Goal: Task Accomplishment & Management: Manage account settings

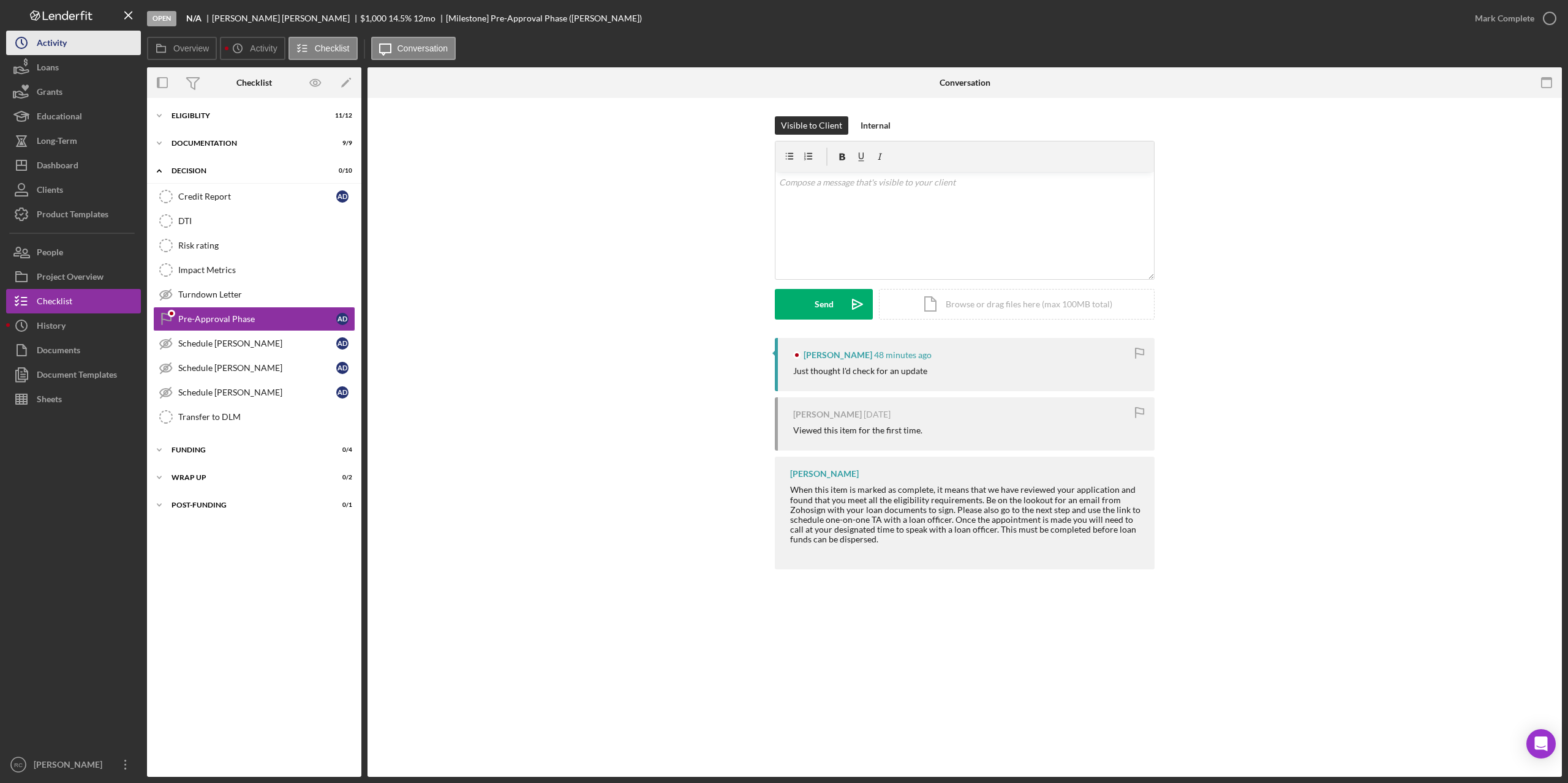
click at [57, 42] on div "Activity" at bounding box center [52, 44] width 30 height 27
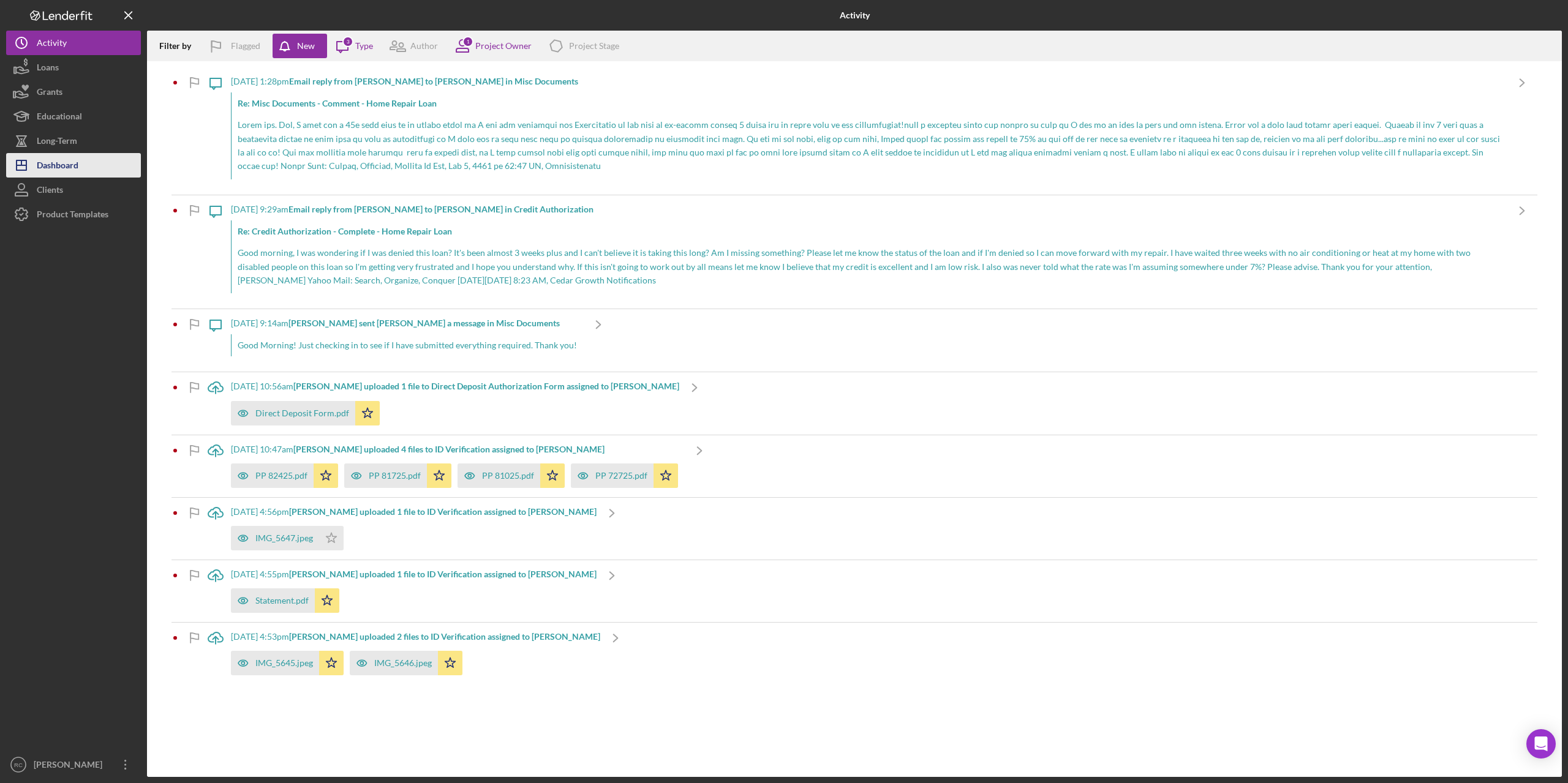
click at [75, 168] on div "Dashboard" at bounding box center [58, 167] width 42 height 27
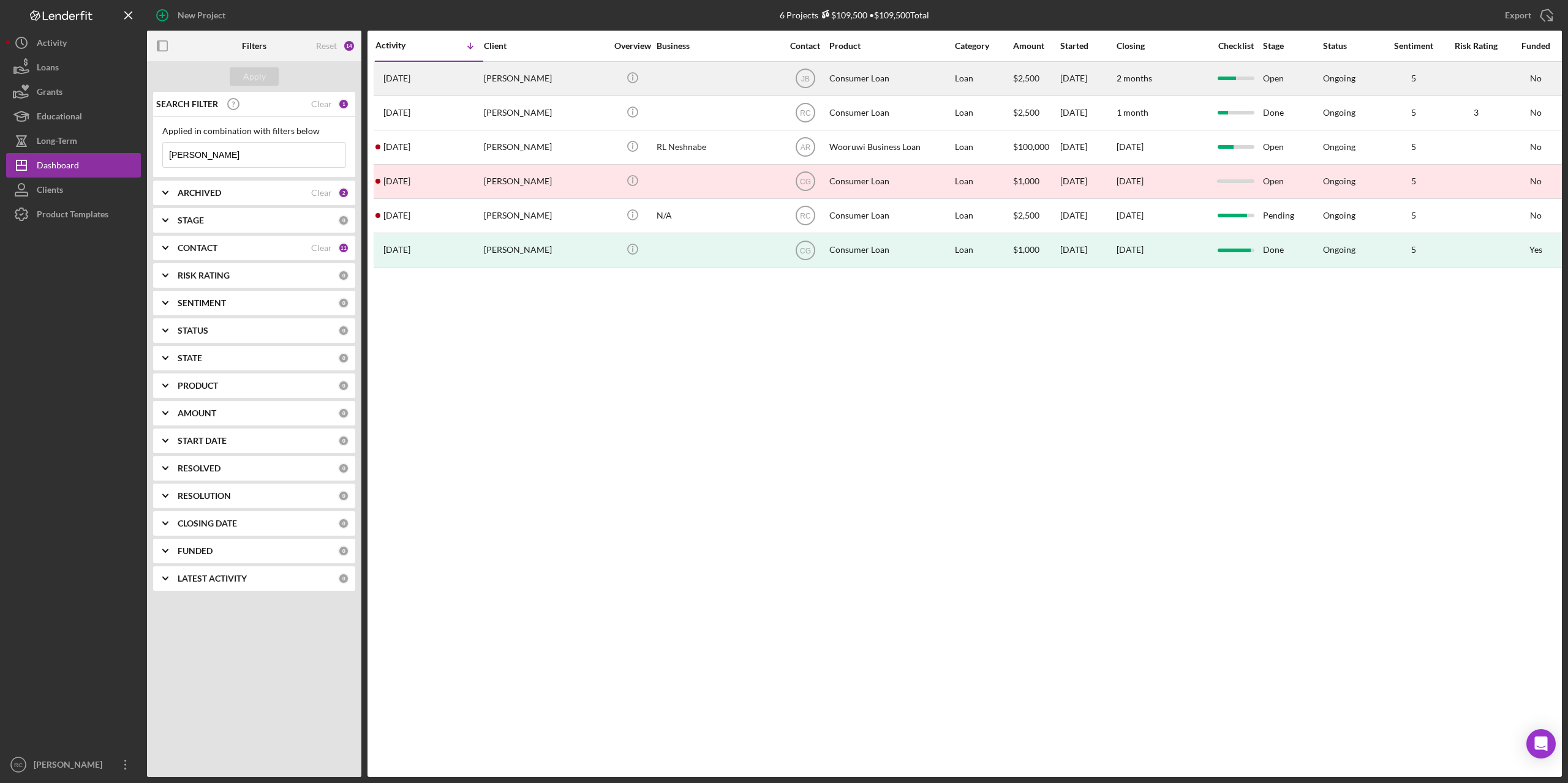
click at [520, 75] on div "[PERSON_NAME]" at bounding box center [545, 79] width 122 height 32
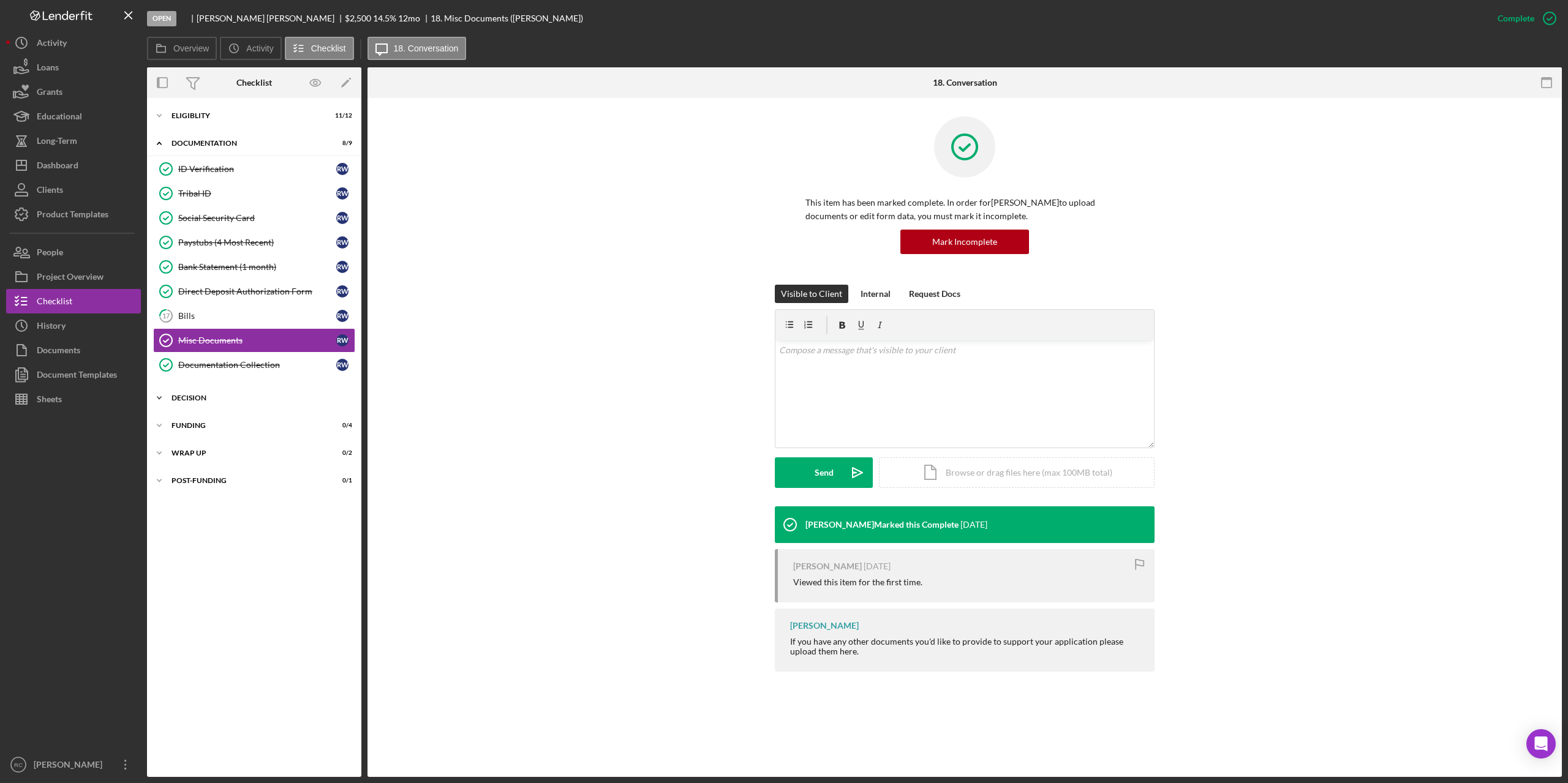
click at [196, 396] on div "Decision" at bounding box center [259, 398] width 175 height 7
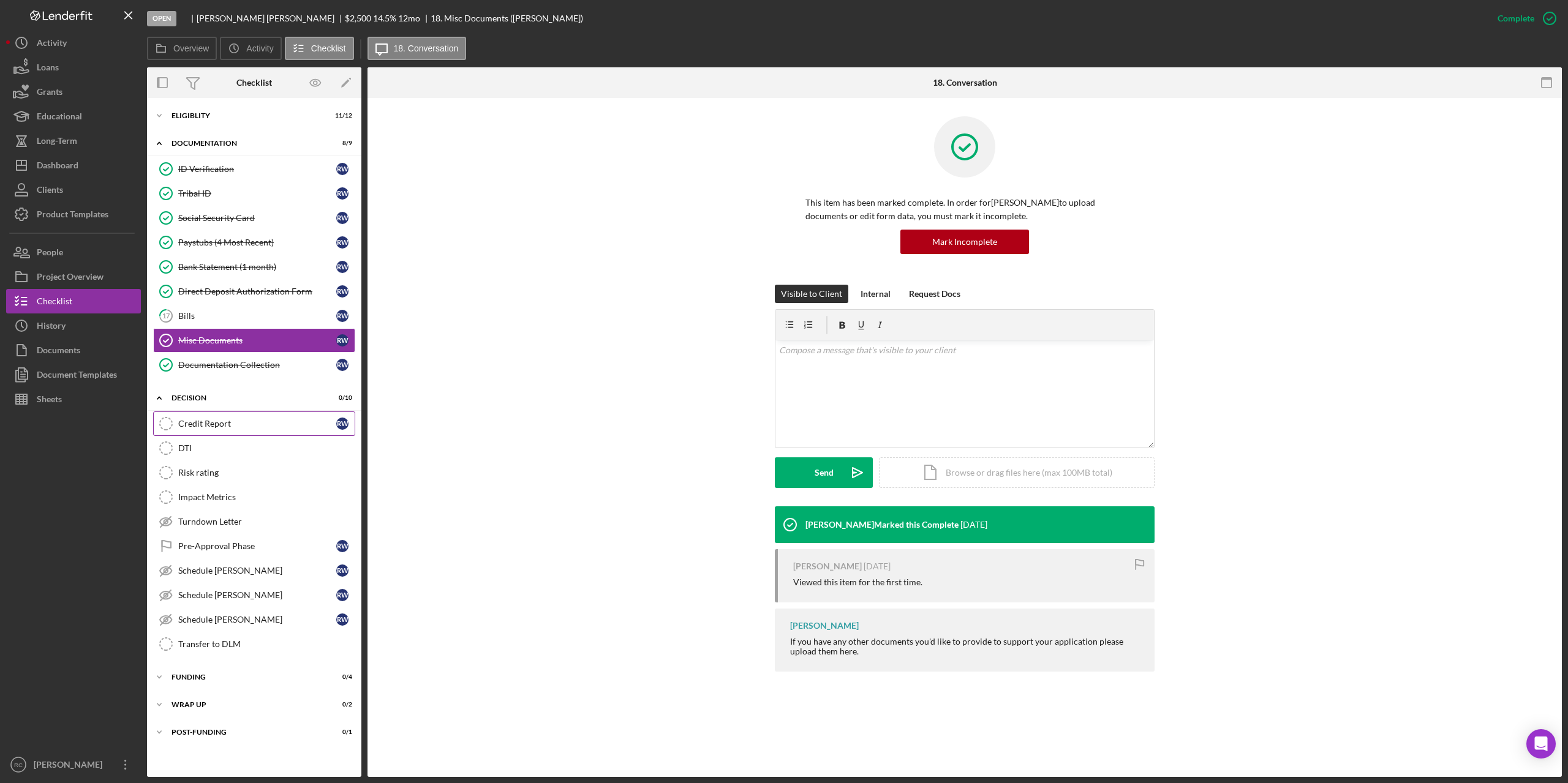
click at [227, 420] on div "Credit Report" at bounding box center [257, 424] width 158 height 10
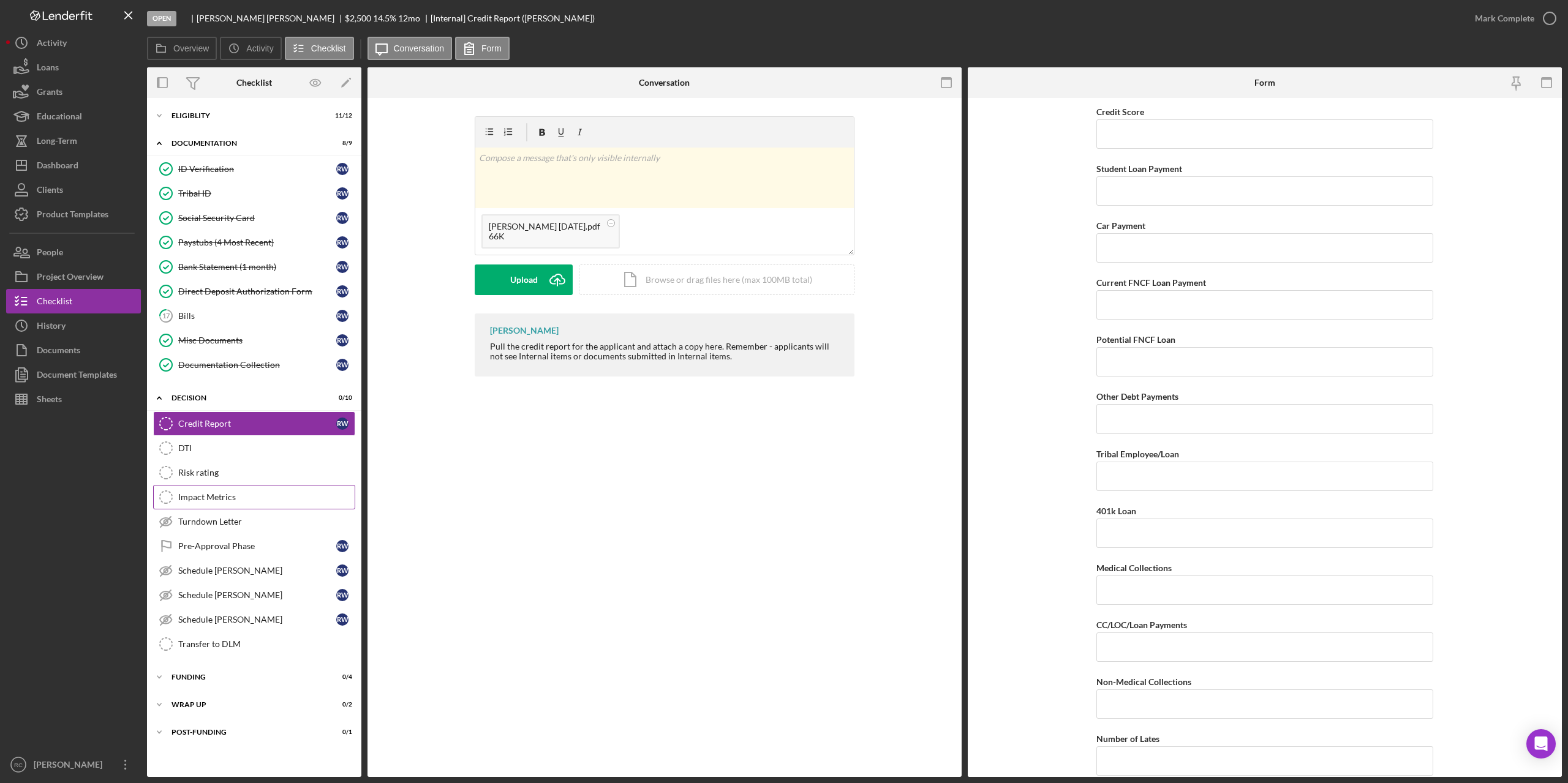
click at [226, 498] on div "Impact Metrics" at bounding box center [266, 497] width 176 height 10
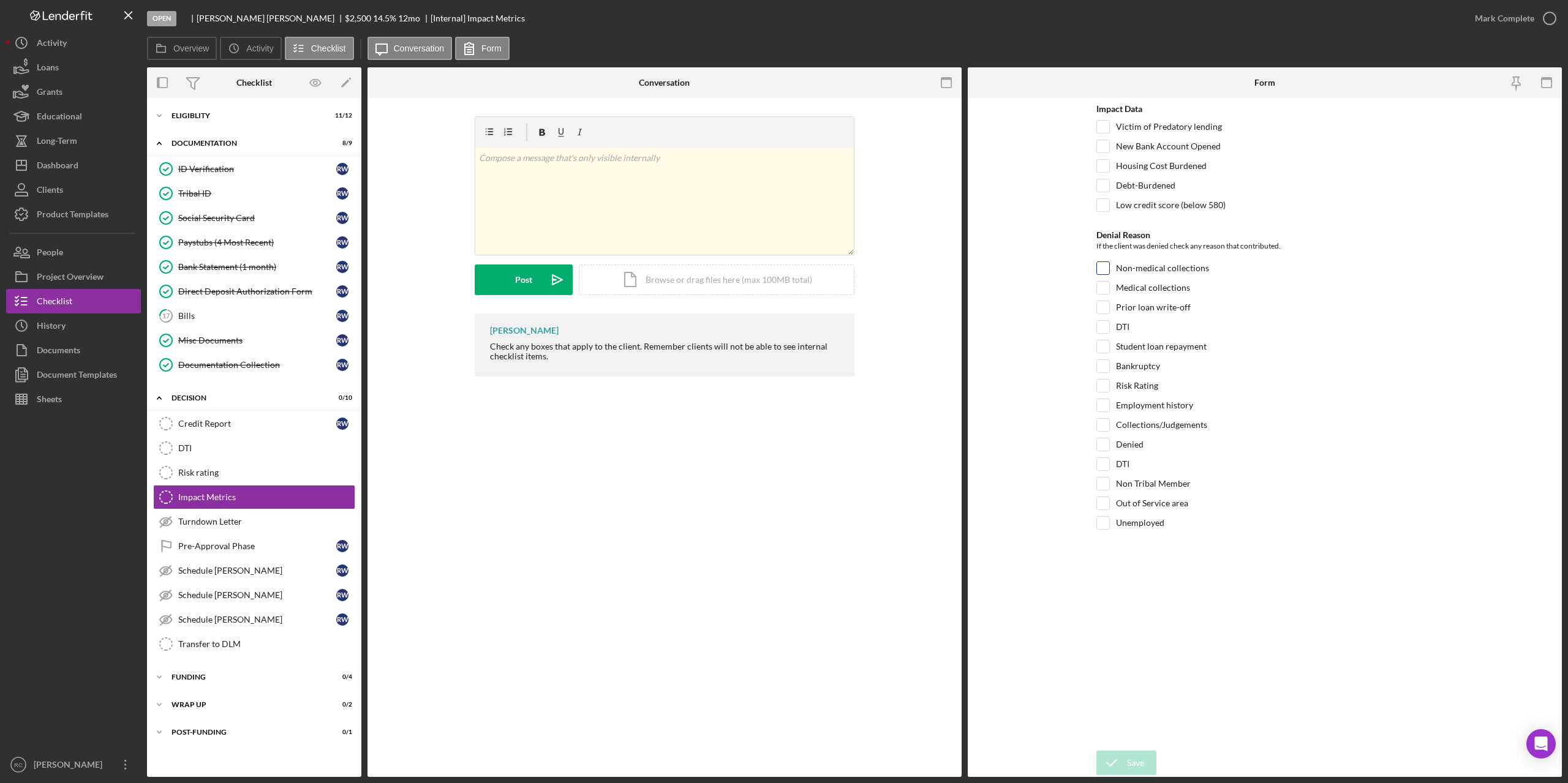
click at [1111, 268] on div "Non-medical collections" at bounding box center [1265, 271] width 337 height 19
click at [1103, 270] on input "Non-medical collections" at bounding box center [1103, 268] width 12 height 12
checkbox input "true"
click at [1104, 424] on input "Collections/Judgements" at bounding box center [1103, 425] width 12 height 12
checkbox input "true"
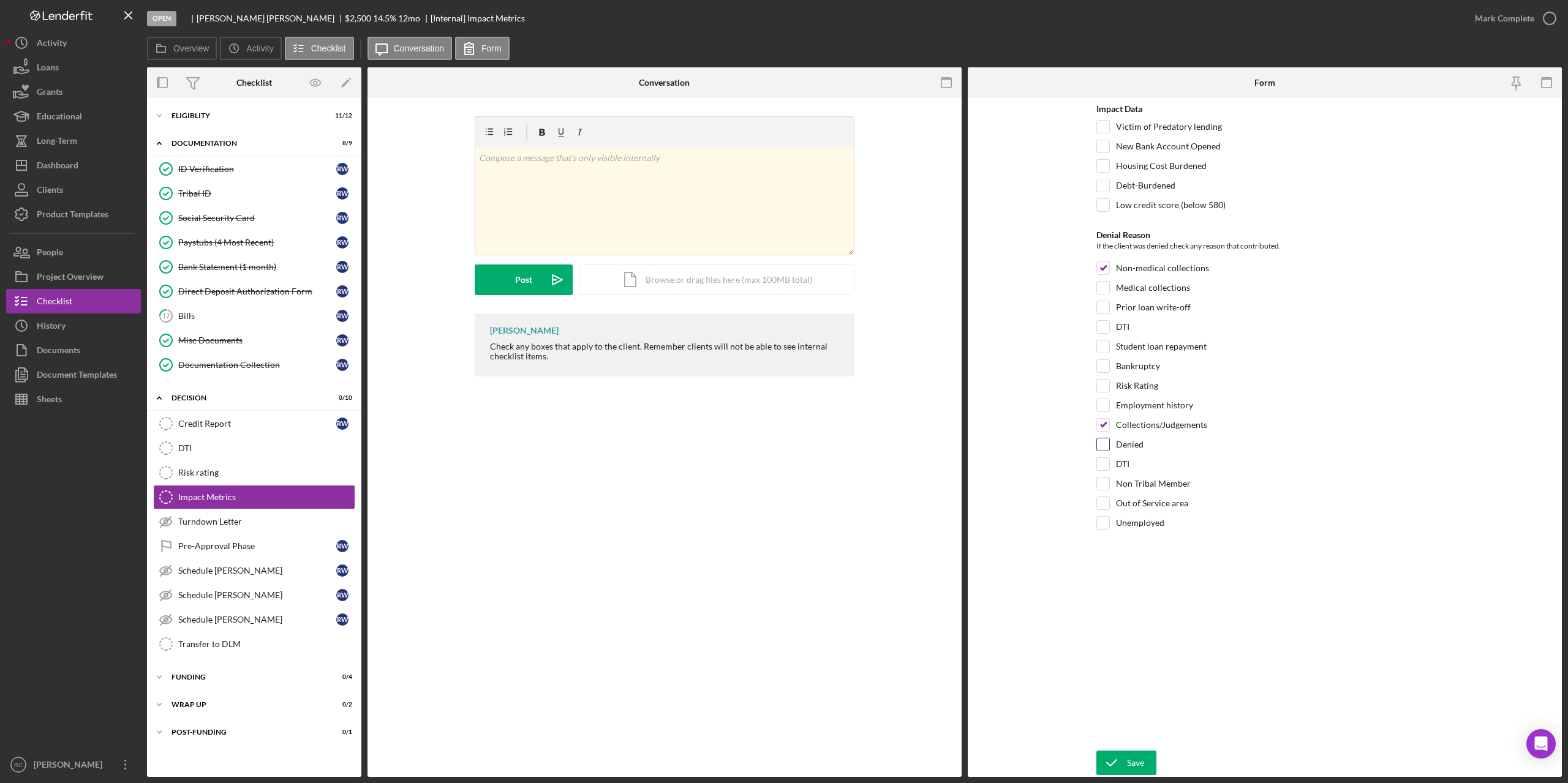
click at [1104, 441] on input "Denied" at bounding box center [1103, 444] width 12 height 12
checkbox input "false"
click at [1132, 760] on div "Save" at bounding box center [1136, 763] width 17 height 25
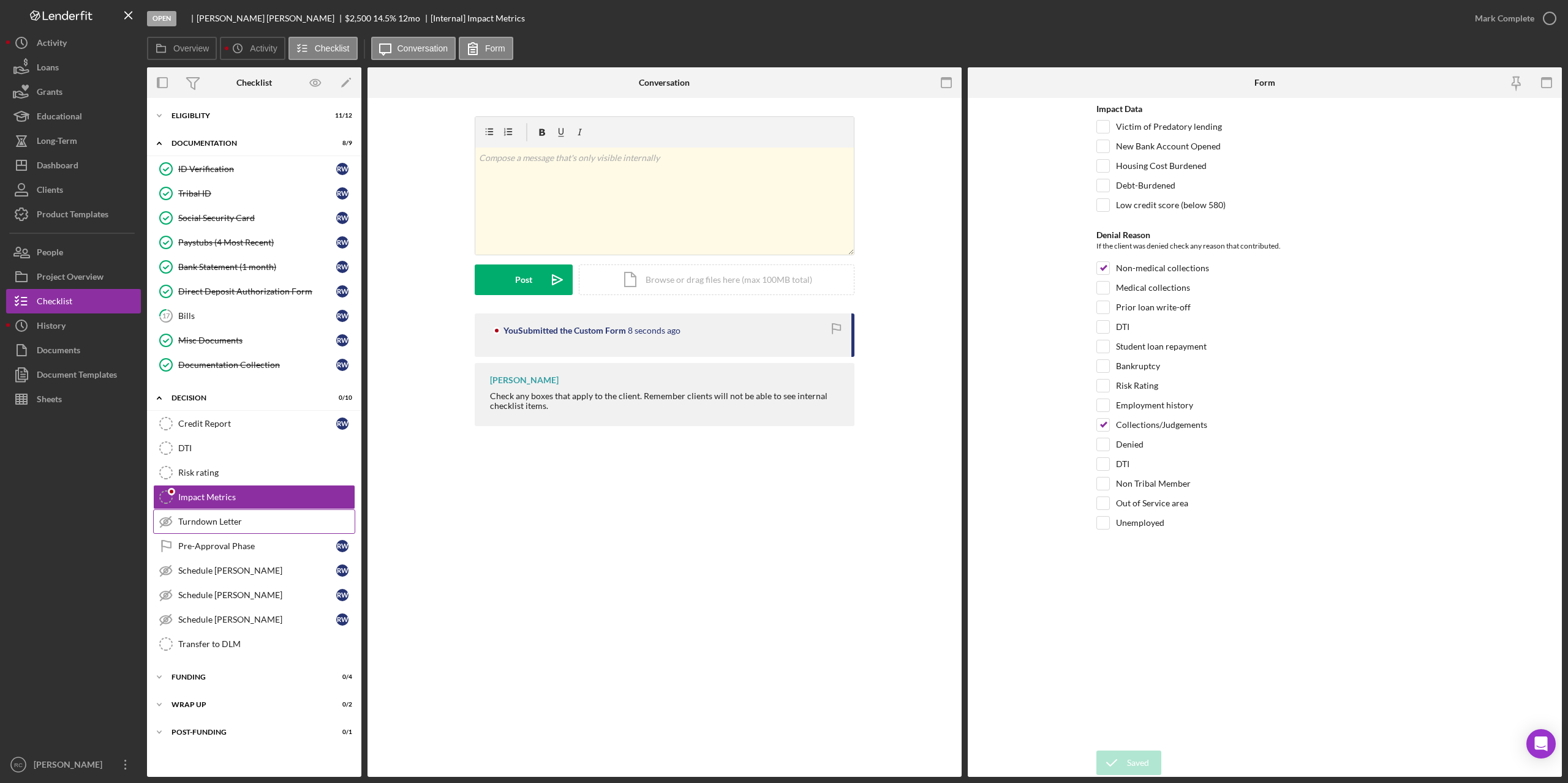
click at [216, 524] on div "Turndown Letter" at bounding box center [266, 521] width 176 height 10
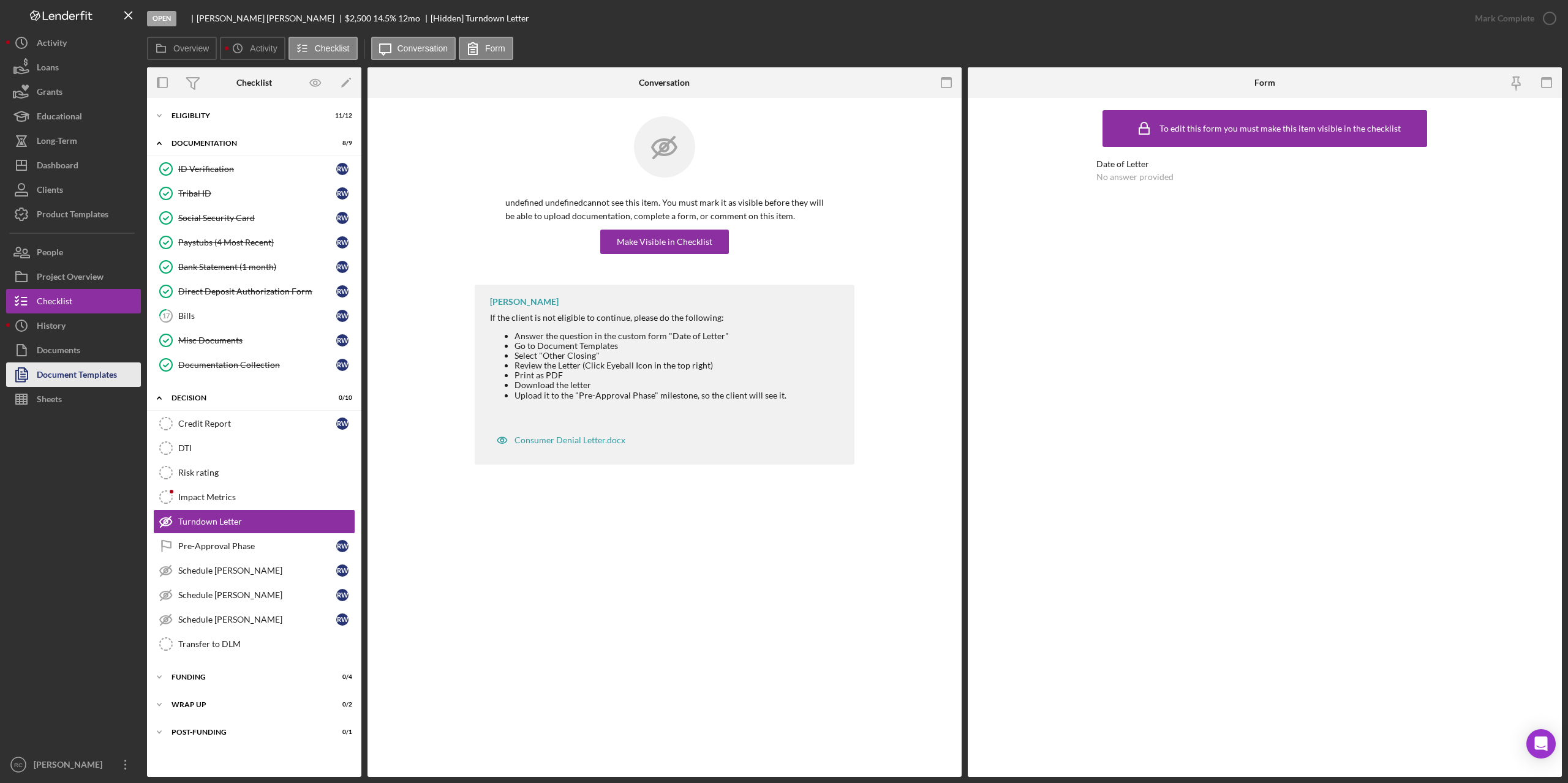
click at [100, 376] on div "Document Templates" at bounding box center [77, 376] width 80 height 27
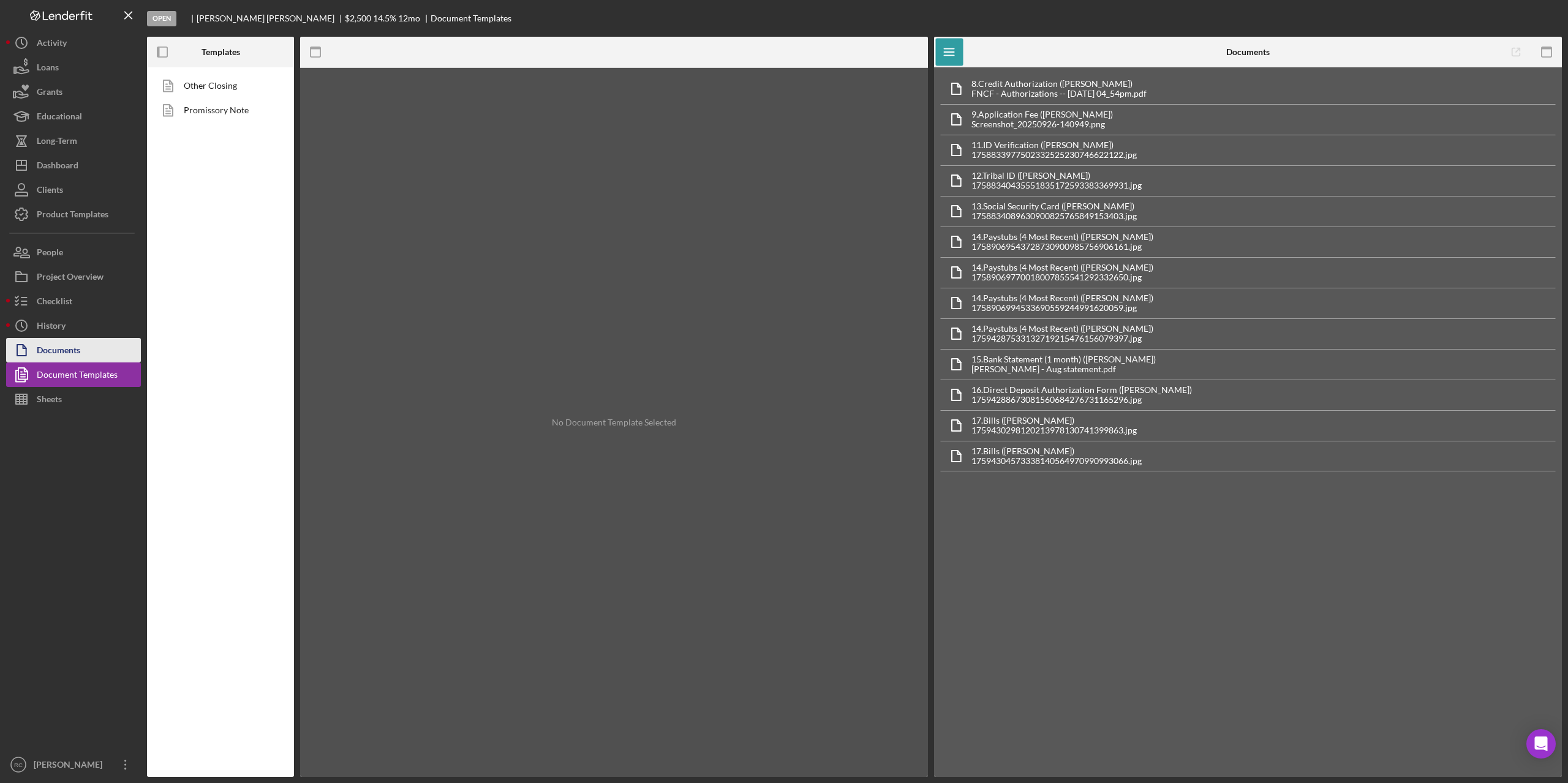
click at [79, 355] on div "Documents" at bounding box center [59, 352] width 44 height 27
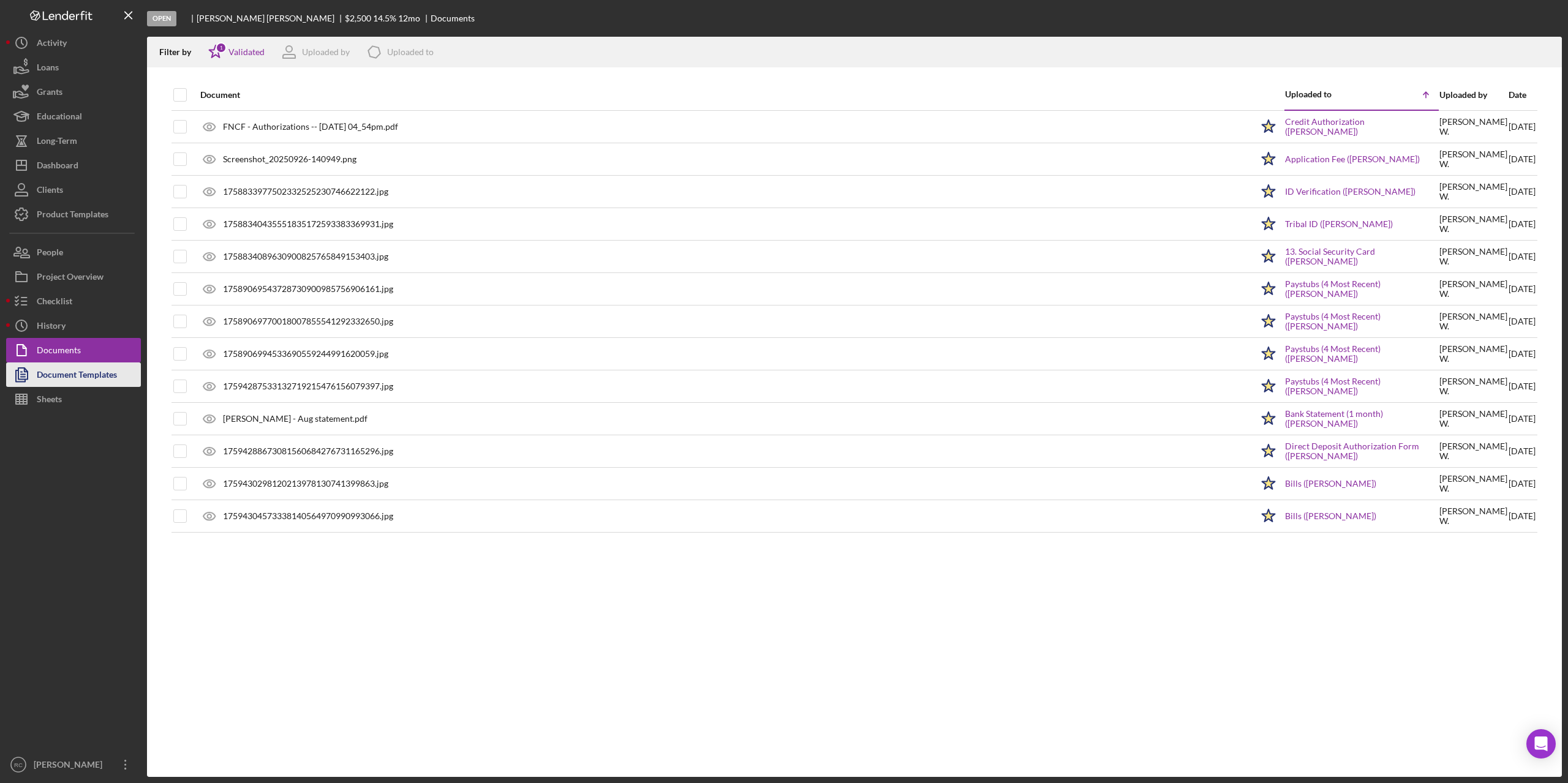
click at [80, 377] on div "Document Templates" at bounding box center [77, 376] width 80 height 27
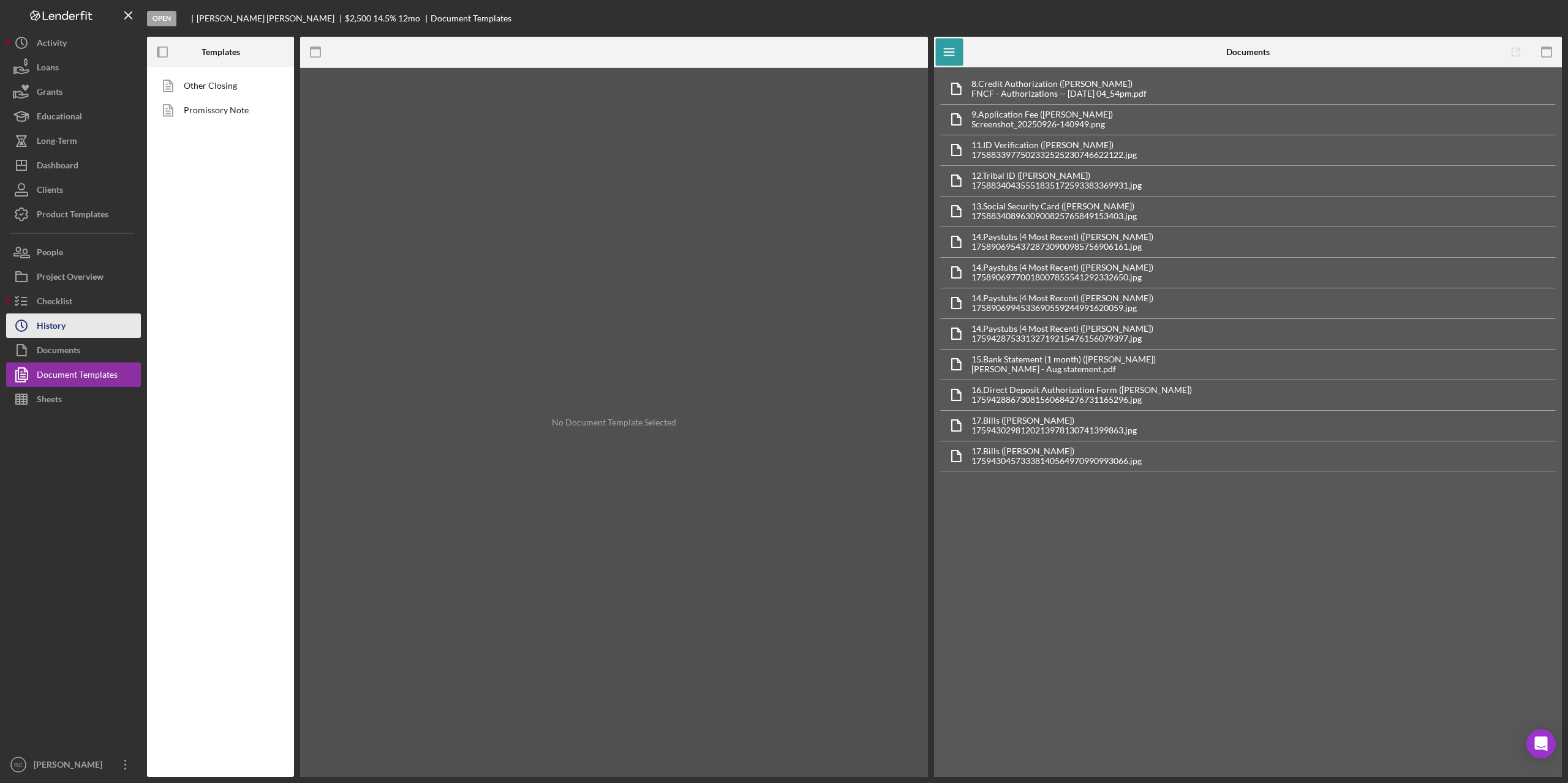
click at [62, 327] on div "History" at bounding box center [51, 327] width 29 height 27
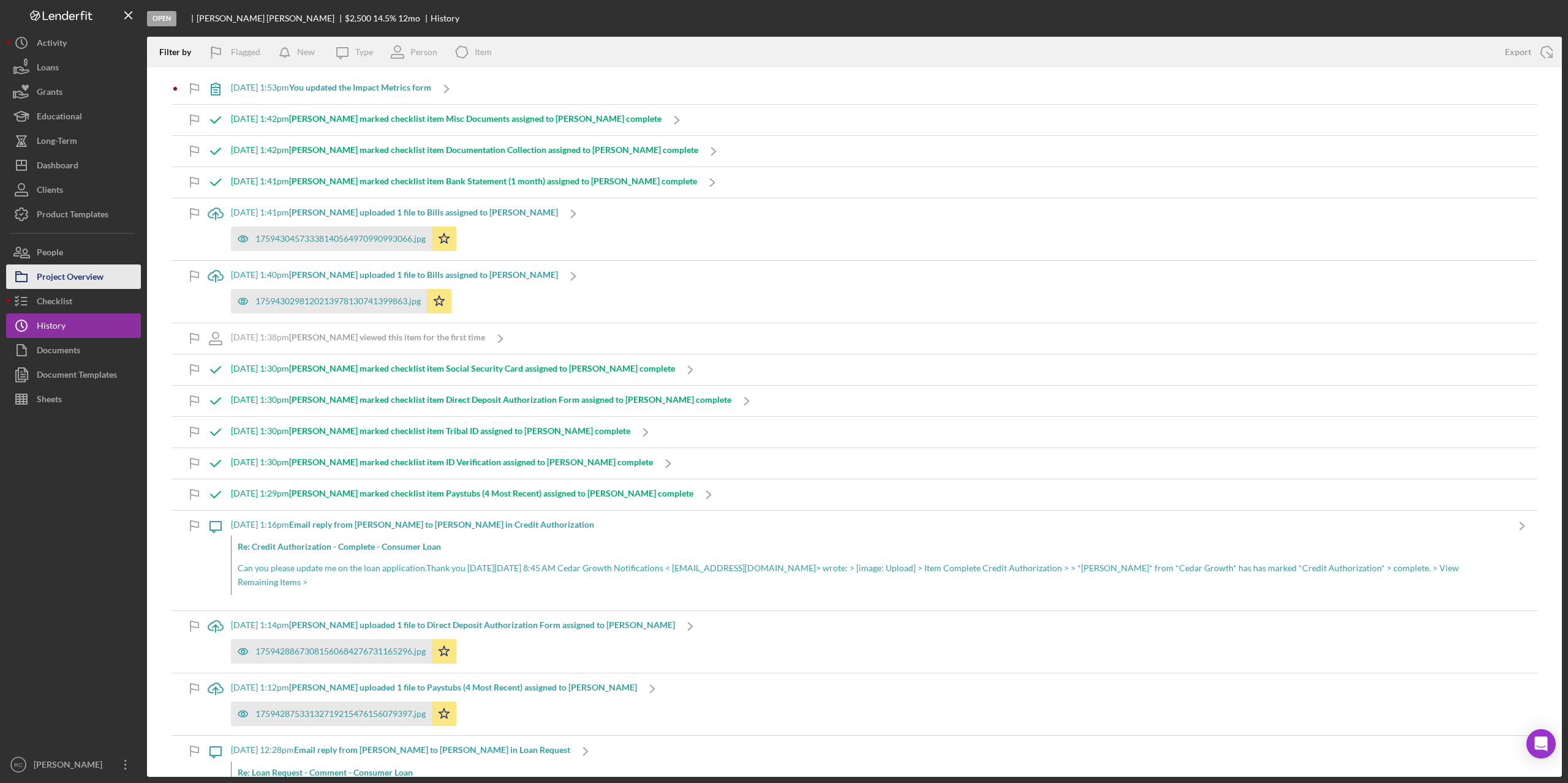
click at [87, 280] on div "Project Overview" at bounding box center [70, 278] width 67 height 27
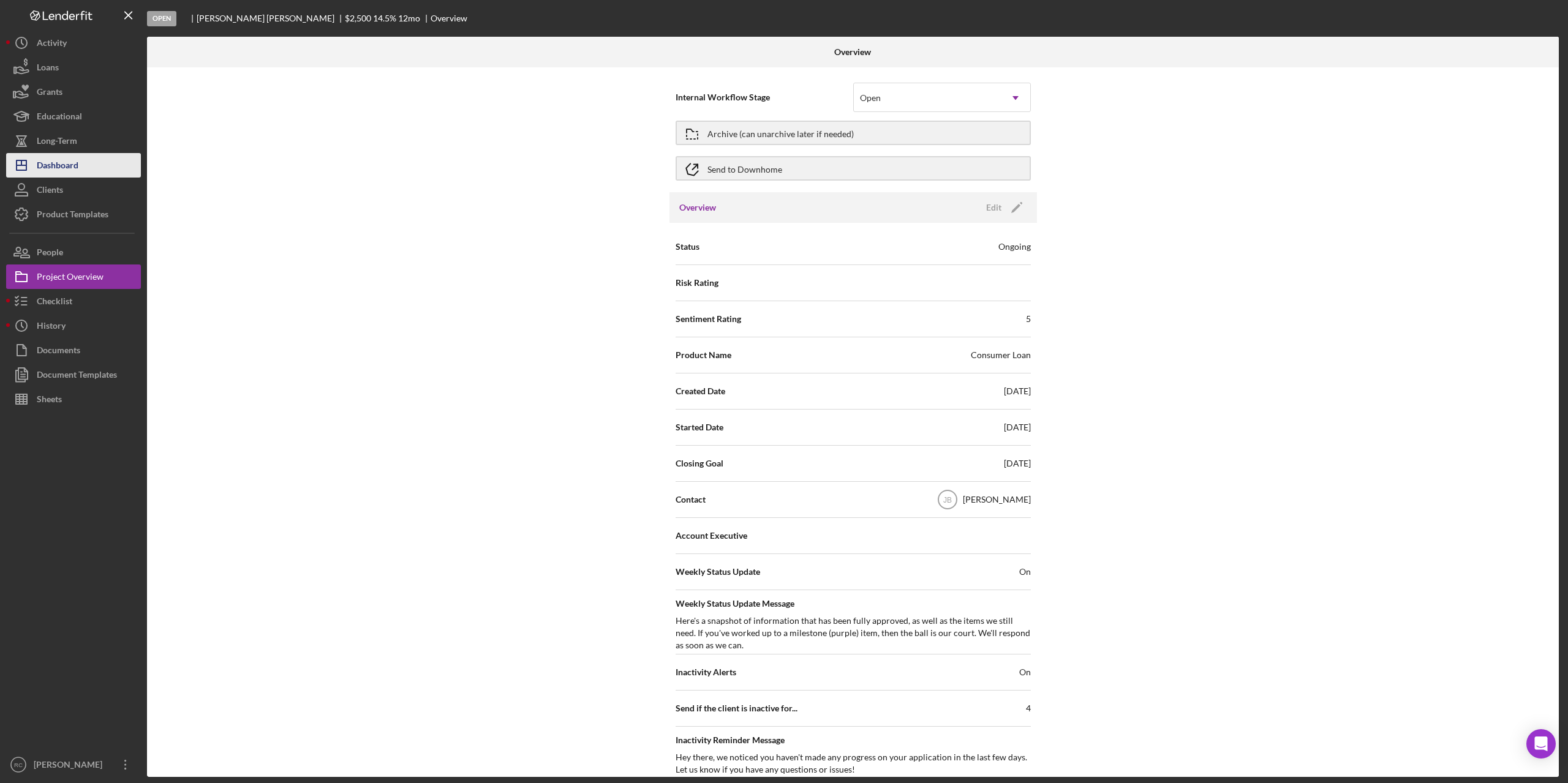
click at [78, 170] on div "Dashboard" at bounding box center [58, 167] width 42 height 27
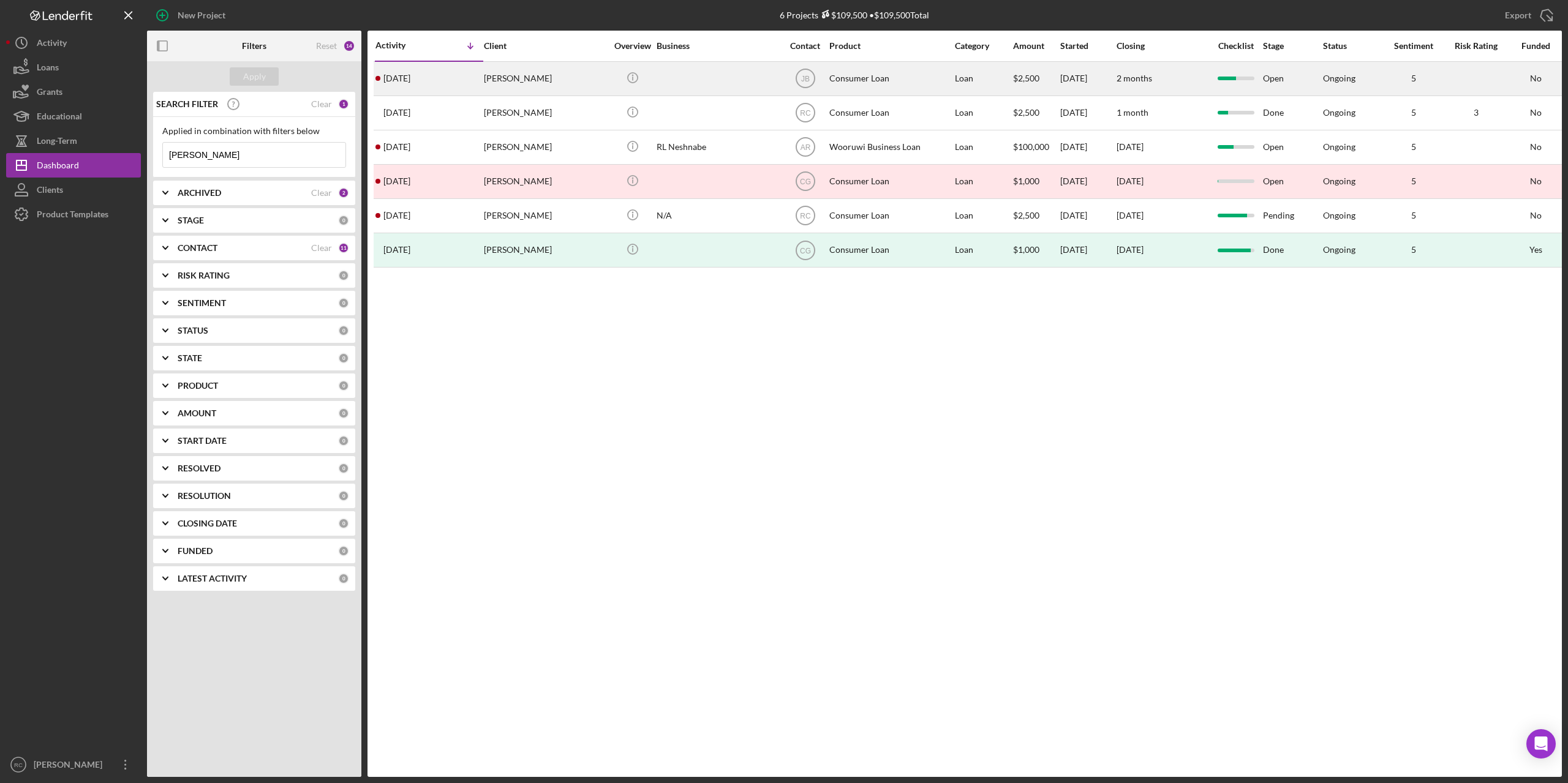
click at [518, 78] on div "[PERSON_NAME]" at bounding box center [545, 79] width 122 height 32
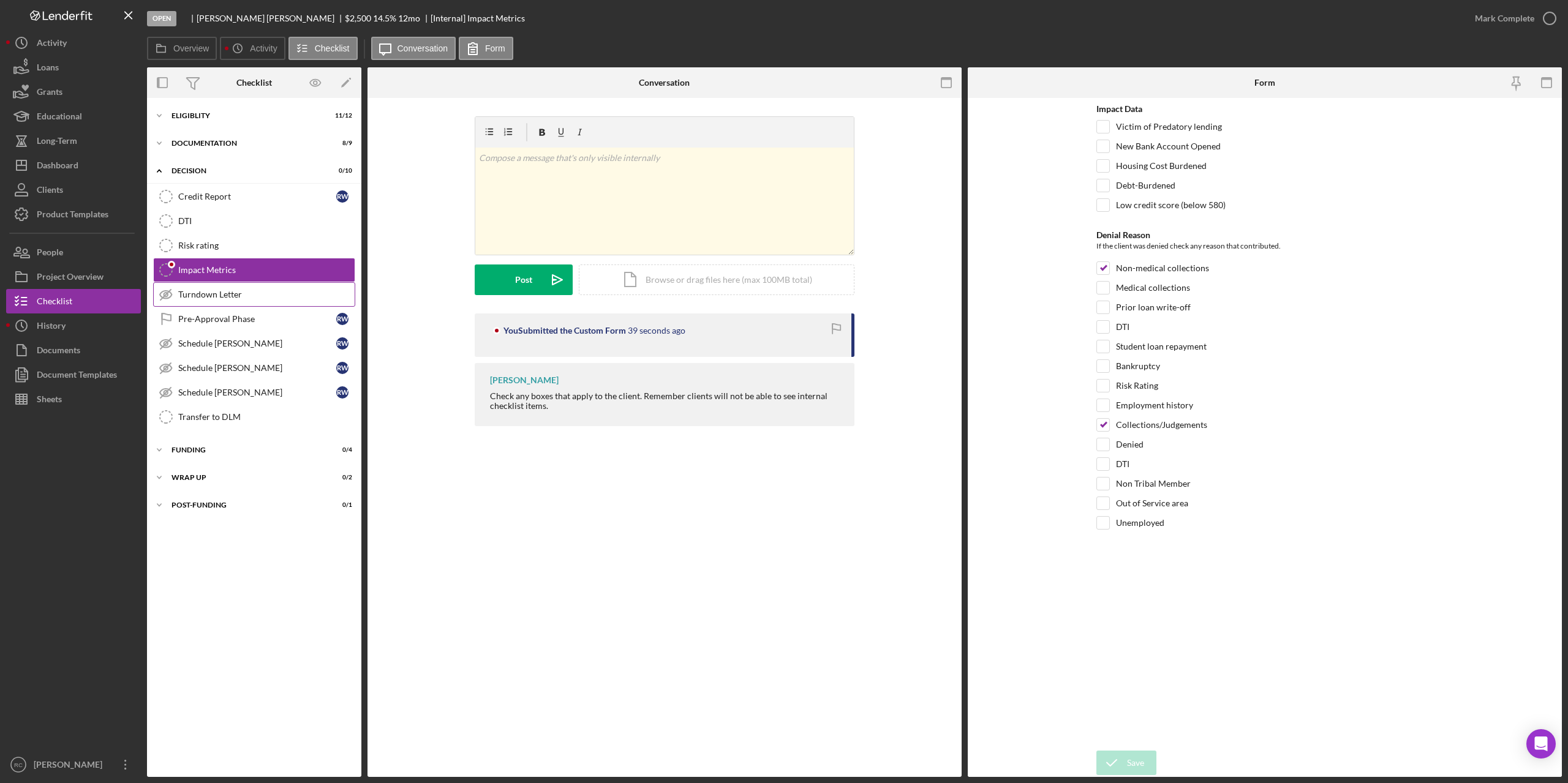
click at [243, 292] on div "Turndown Letter" at bounding box center [266, 294] width 176 height 10
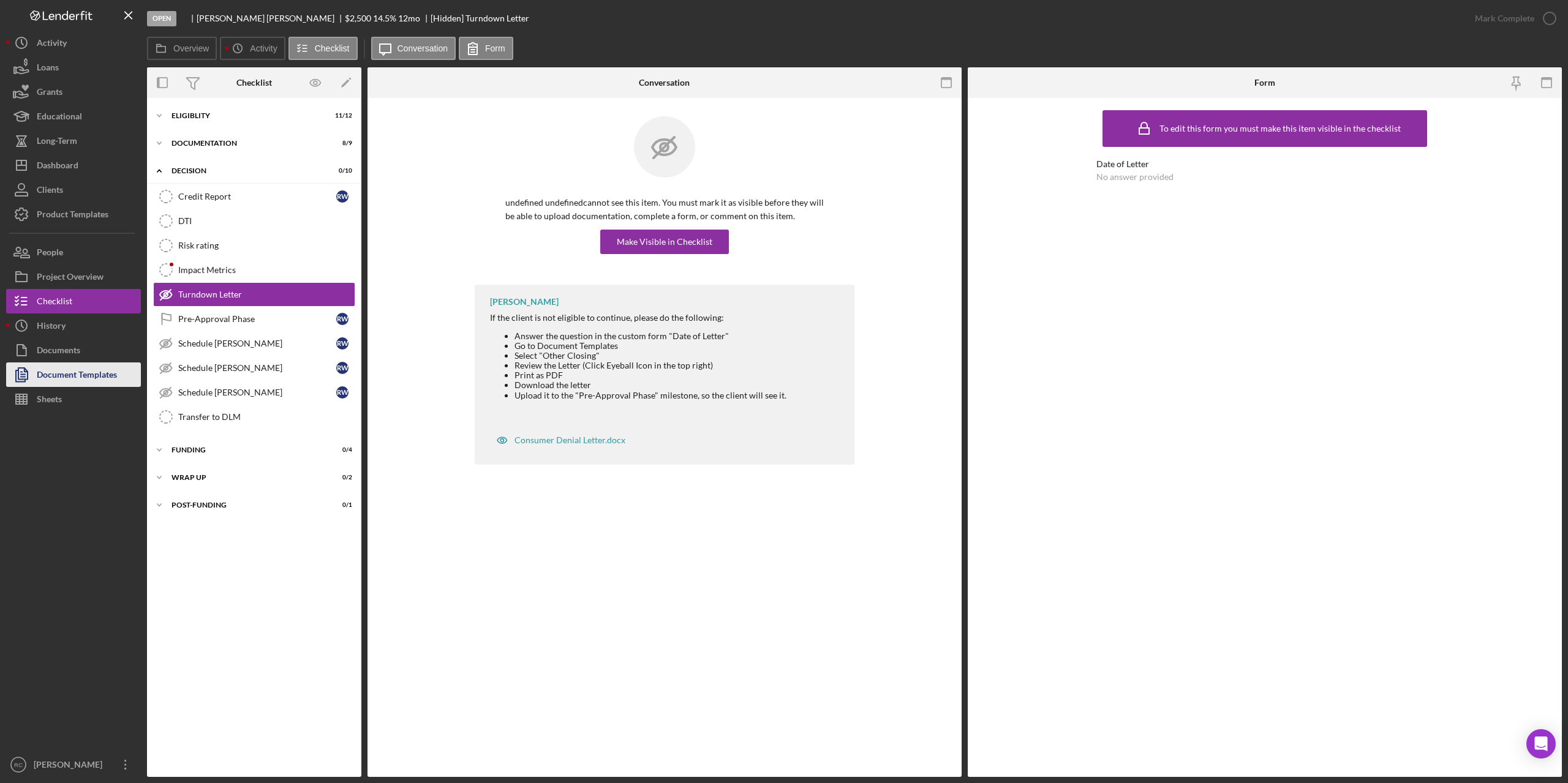
click at [66, 373] on div "Document Templates" at bounding box center [77, 376] width 80 height 27
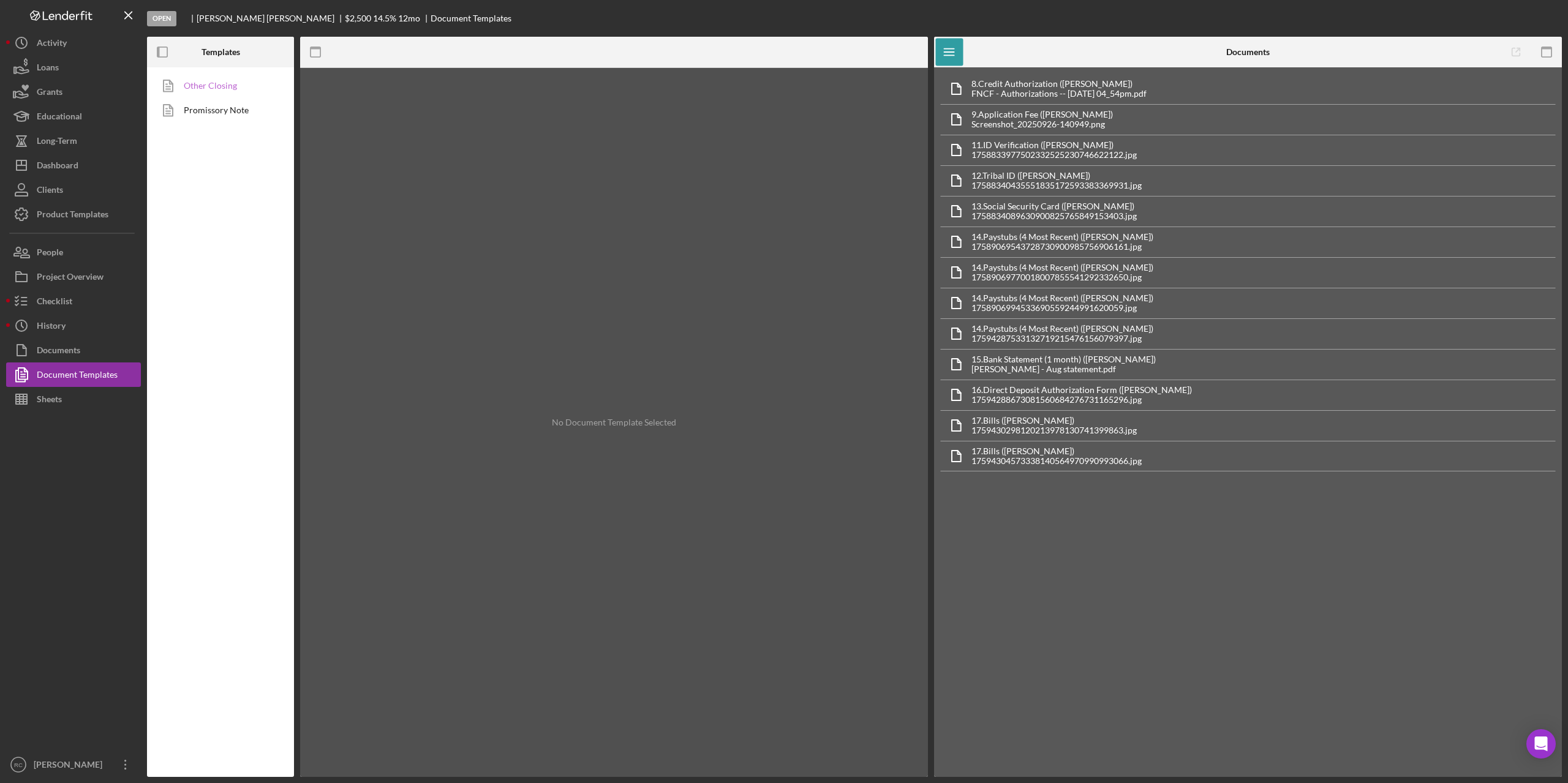
click at [213, 84] on link "Other Closing" at bounding box center [218, 86] width 129 height 25
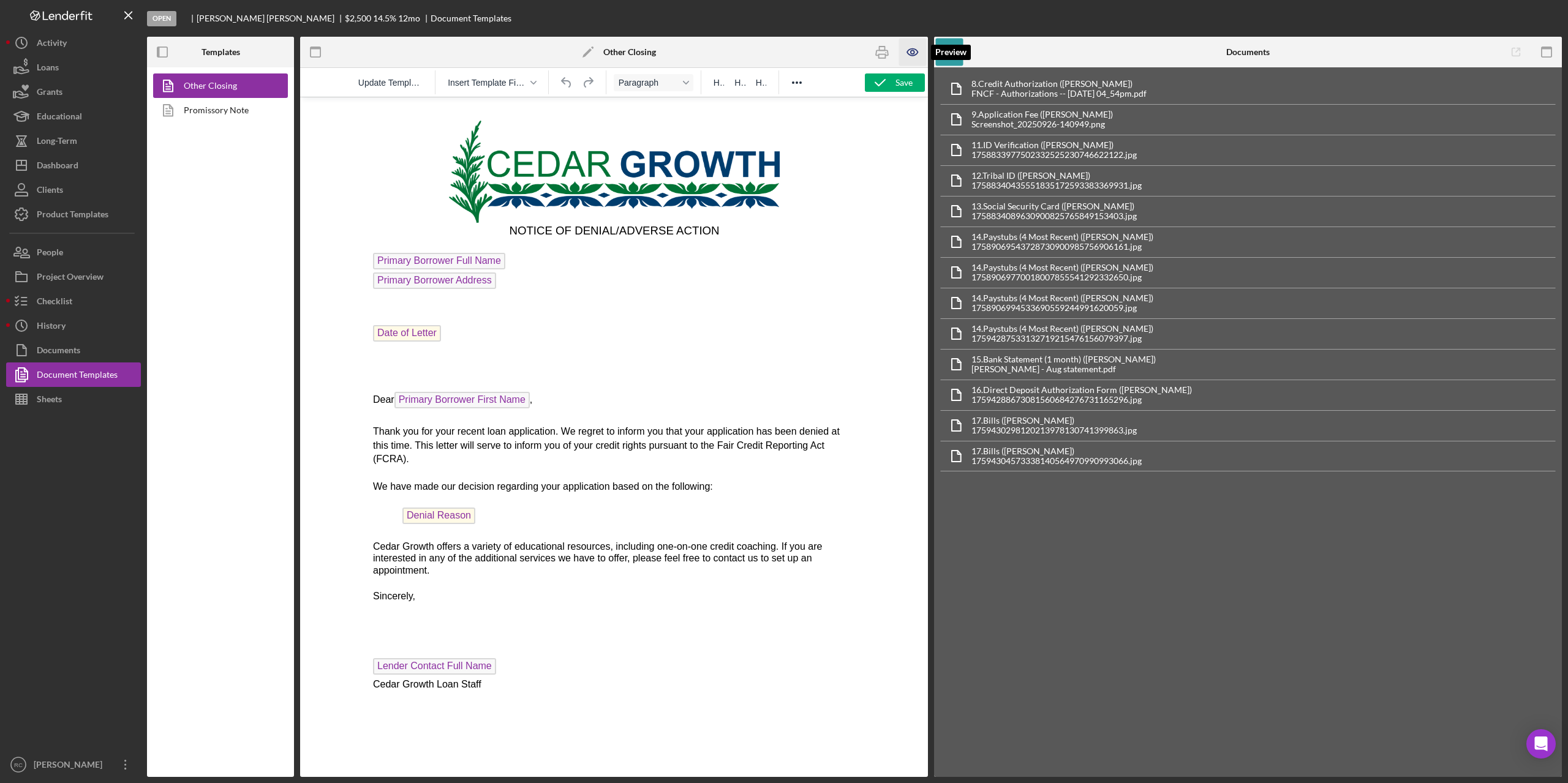
click at [910, 50] on icon "button" at bounding box center [913, 52] width 27 height 27
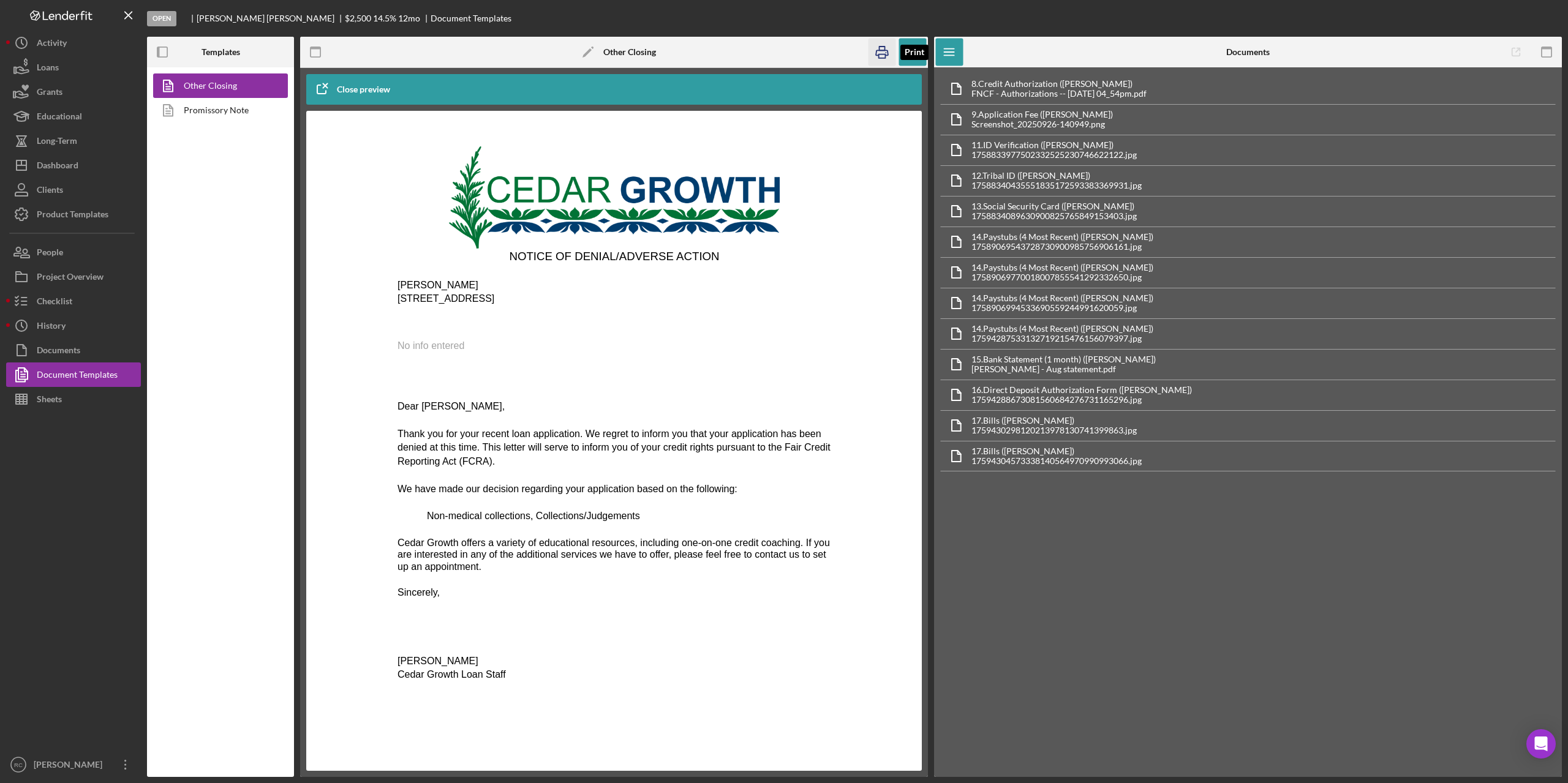
click at [881, 55] on icon "button" at bounding box center [882, 52] width 27 height 27
click at [79, 278] on div "Project Overview" at bounding box center [70, 278] width 67 height 27
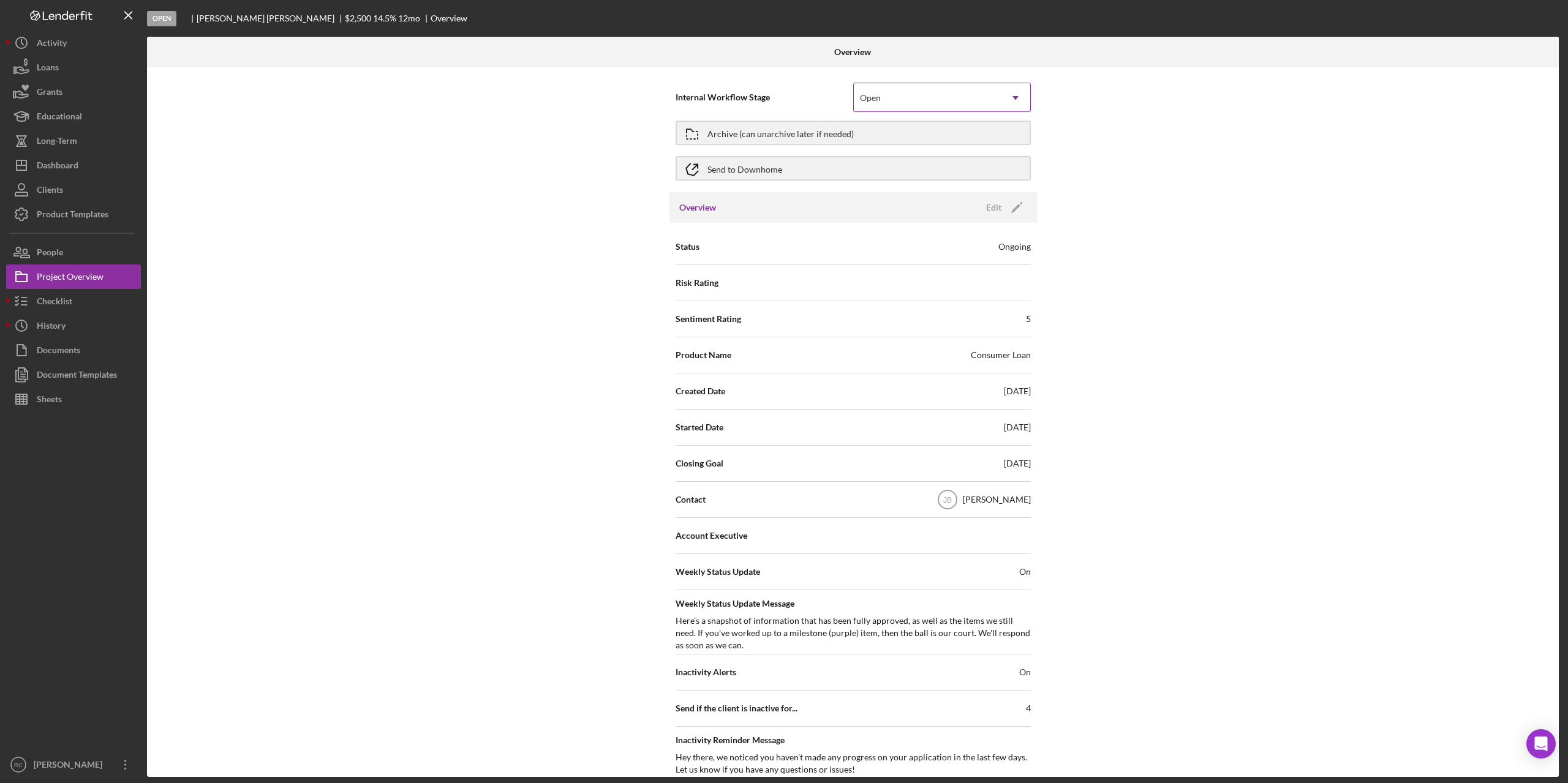
click at [915, 95] on div "Open" at bounding box center [928, 97] width 147 height 28
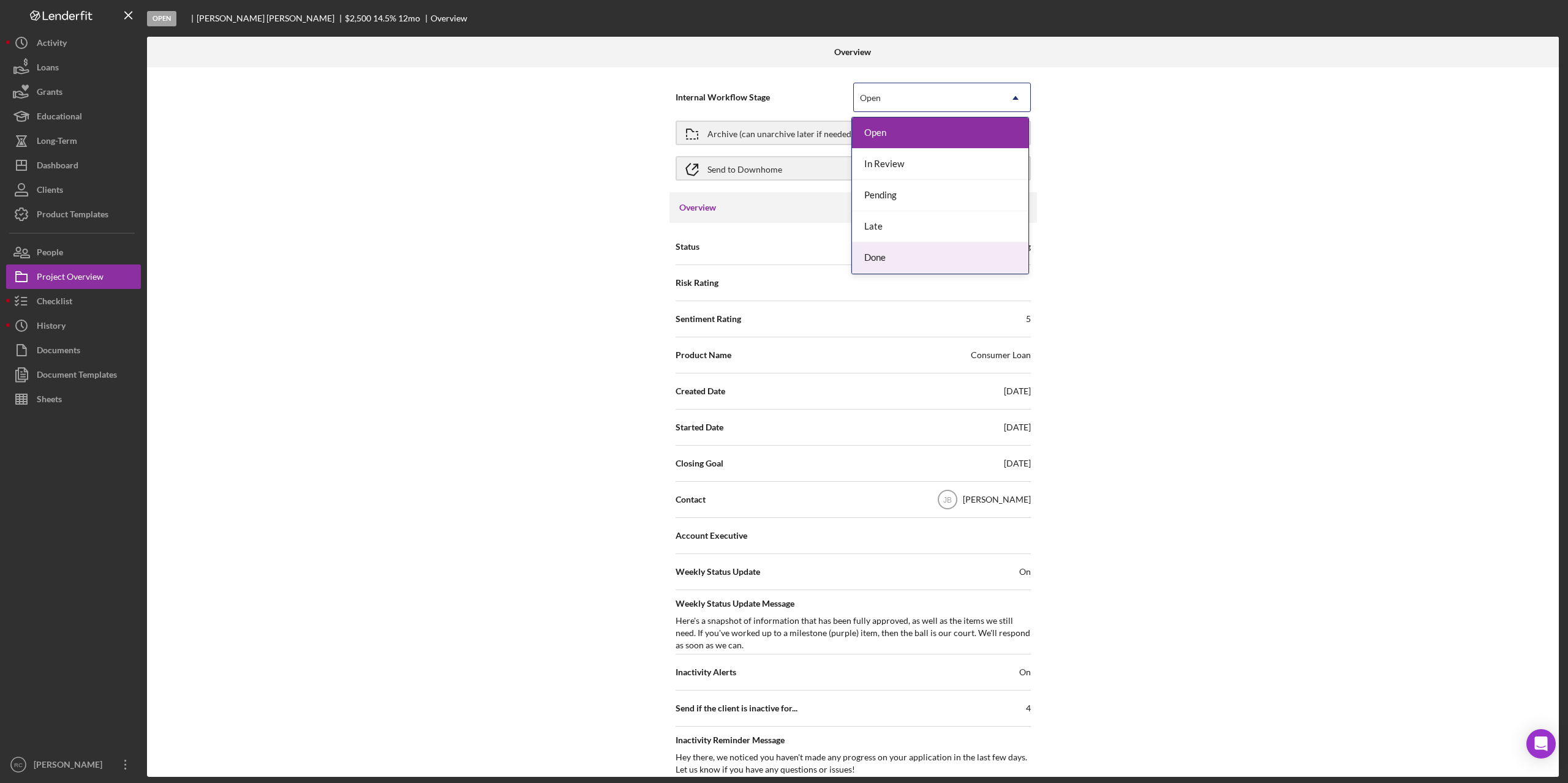
click at [913, 255] on div "Done" at bounding box center [940, 258] width 176 height 31
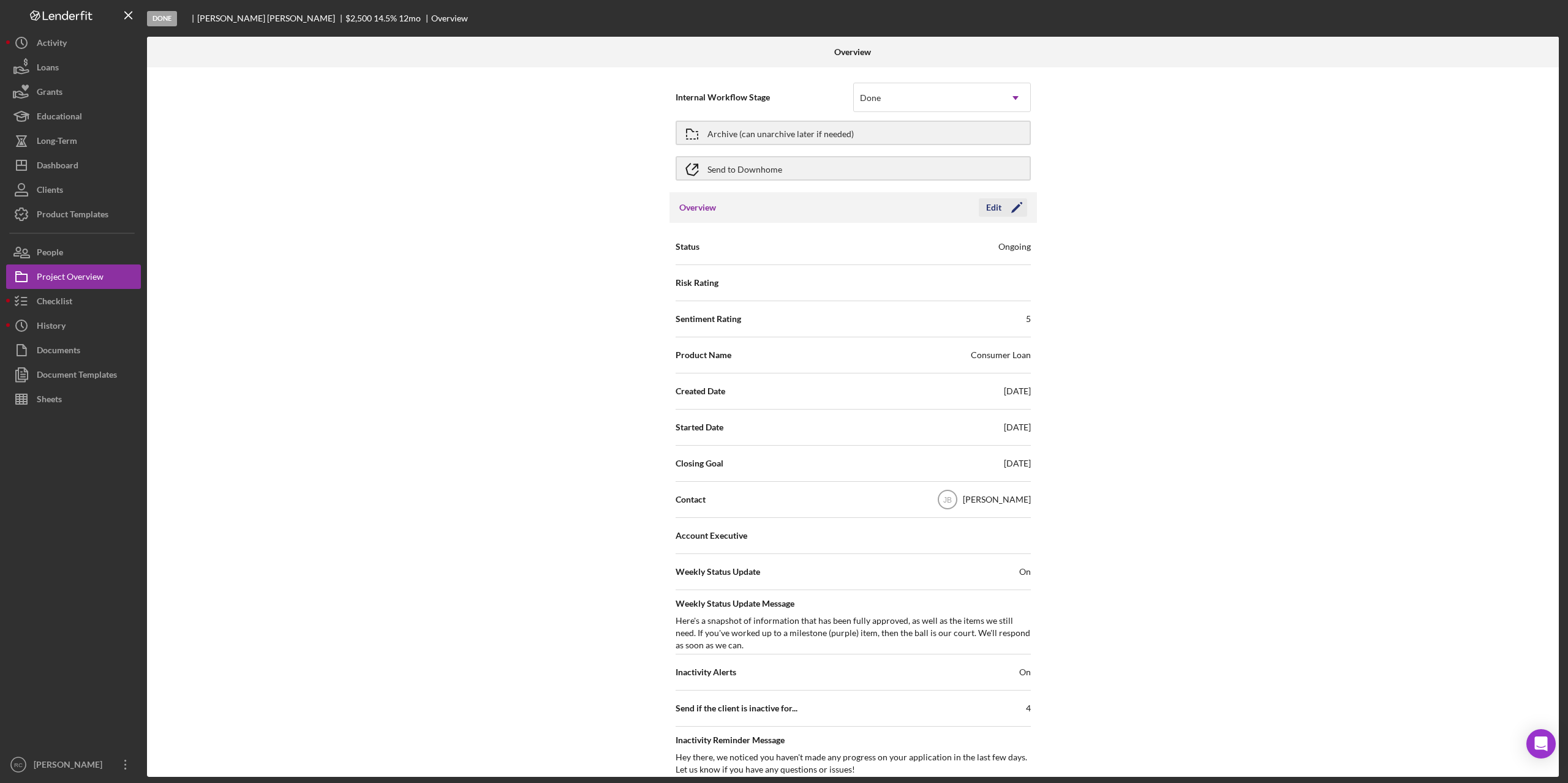
click at [1006, 212] on icon "Icon/Edit" at bounding box center [1017, 207] width 31 height 31
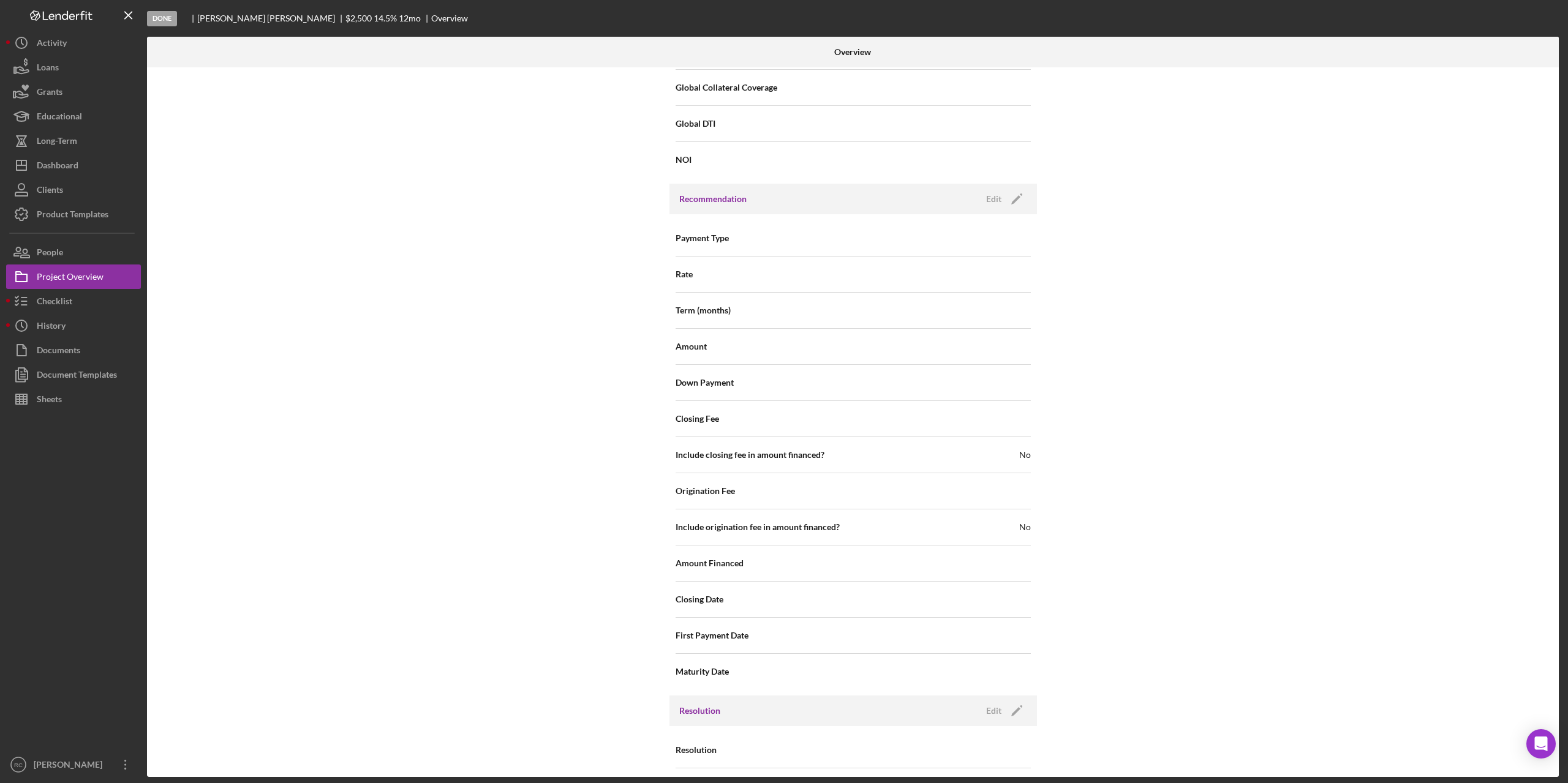
scroll to position [1183, 0]
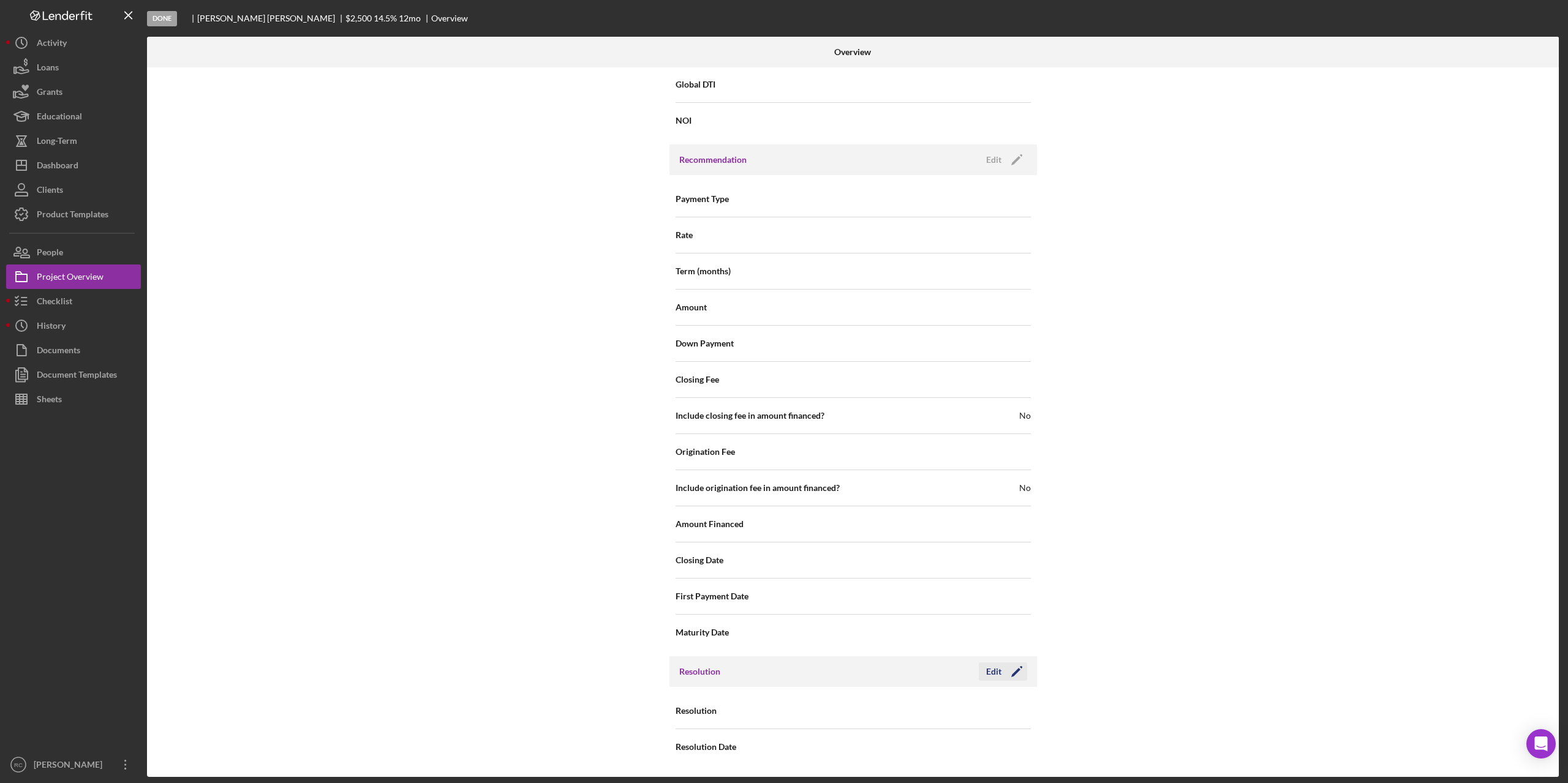
click at [1012, 673] on polygon "button" at bounding box center [1016, 673] width 9 height 9
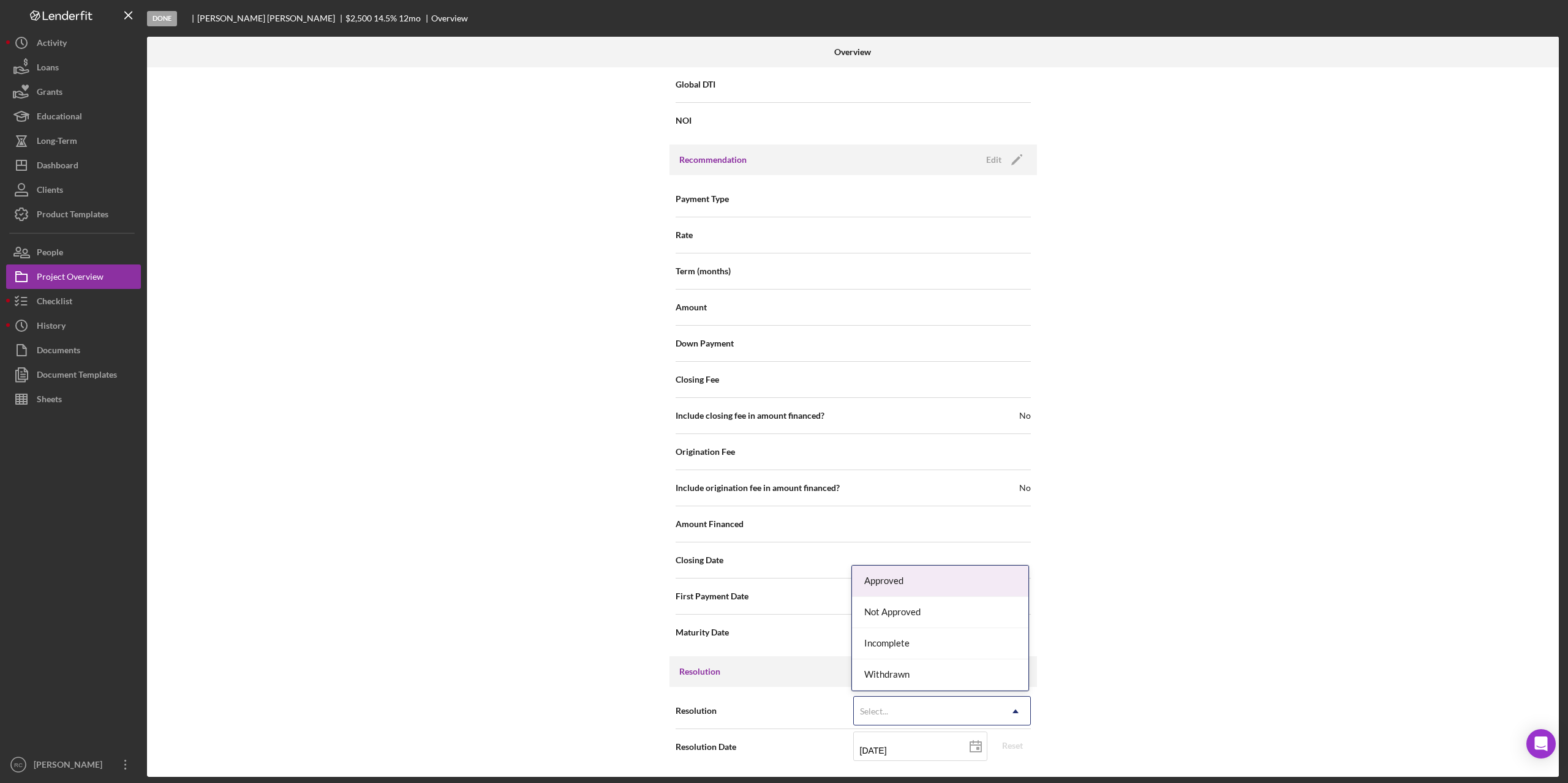
click at [976, 711] on div "Select..." at bounding box center [928, 711] width 147 height 28
click at [928, 606] on div "Not Approved" at bounding box center [940, 613] width 176 height 31
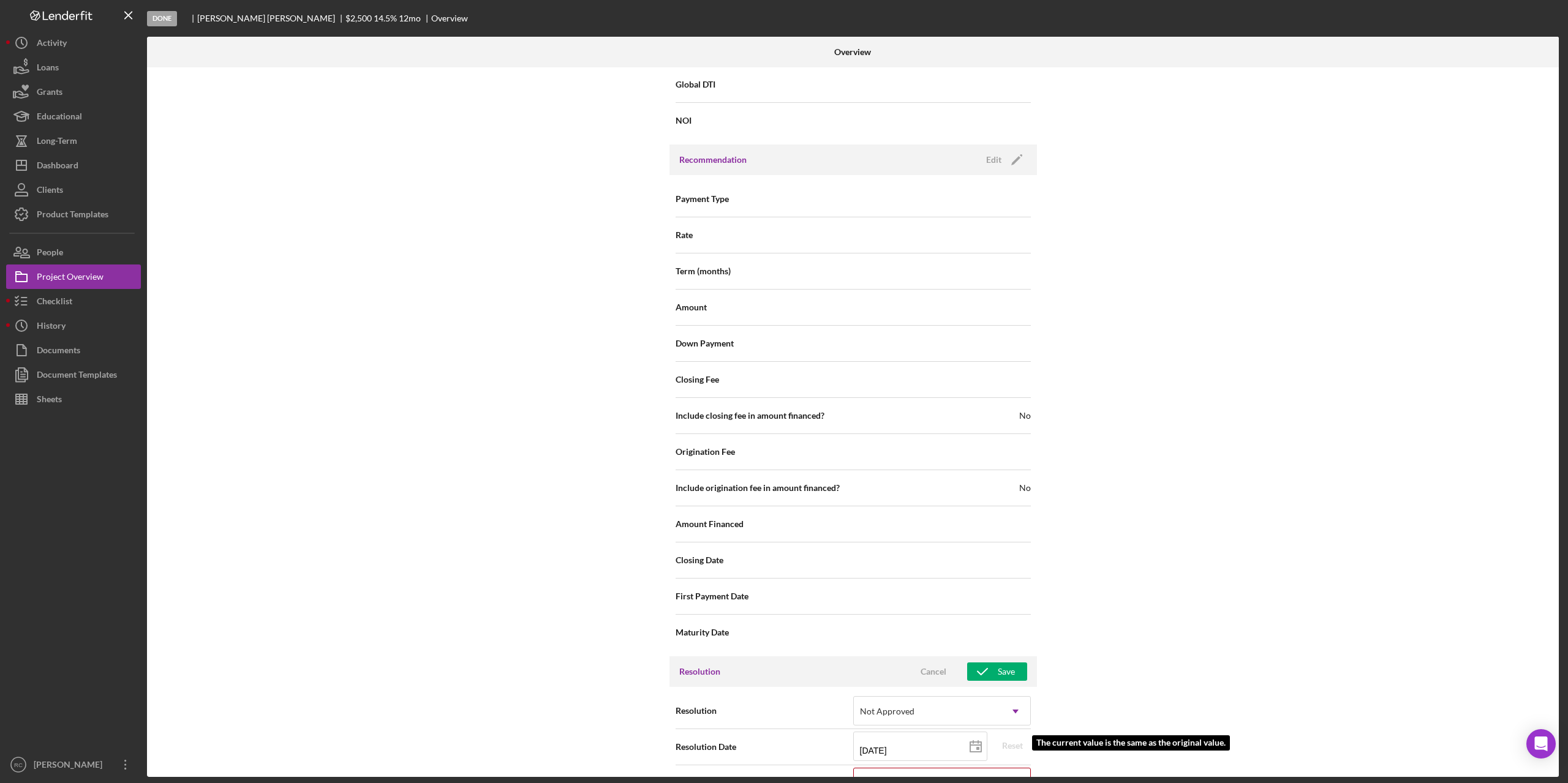
scroll to position [1260, 0]
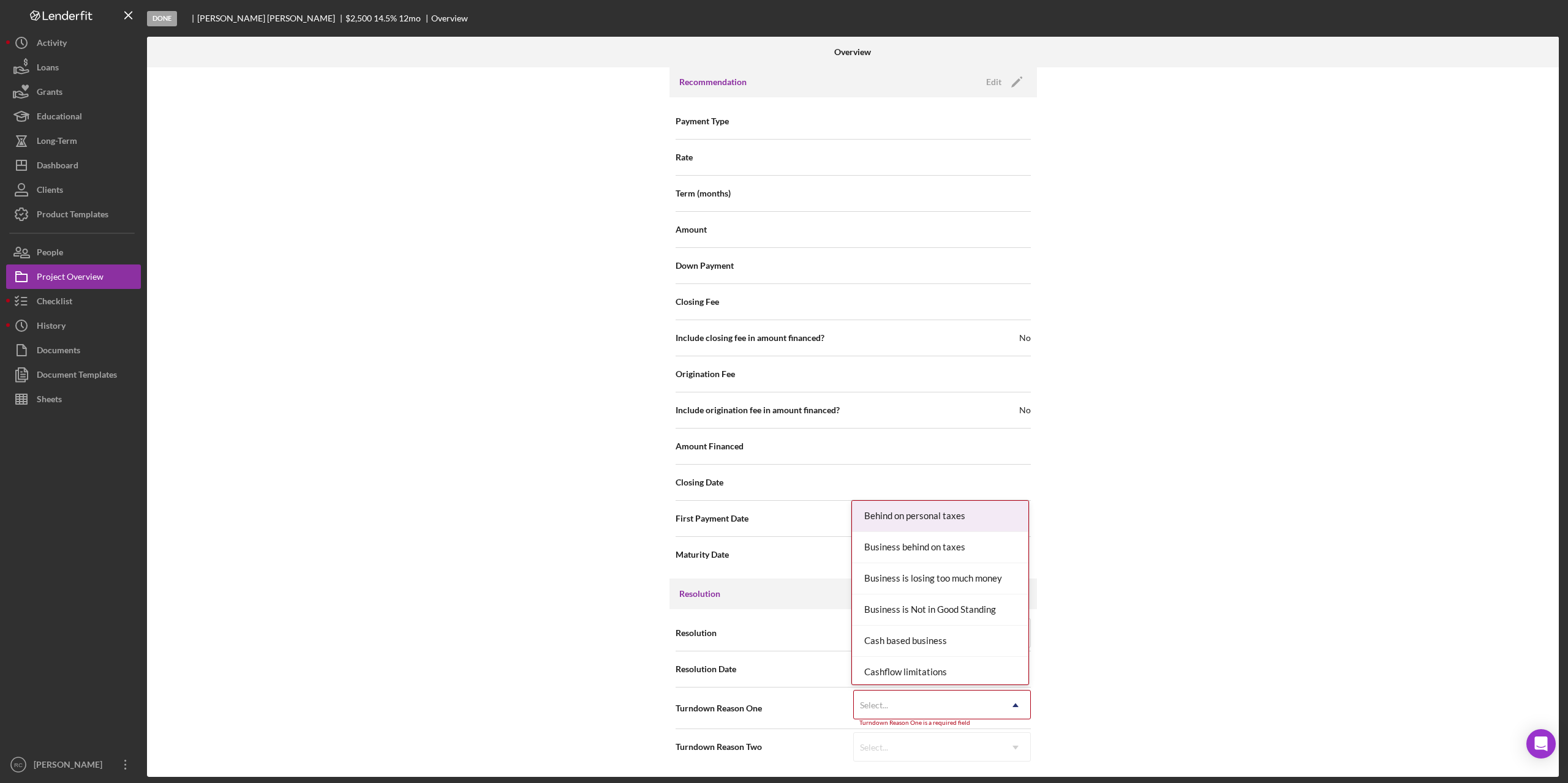
click at [904, 707] on div "Select..." at bounding box center [928, 705] width 147 height 28
click at [883, 579] on div "DENIED" at bounding box center [940, 584] width 176 height 31
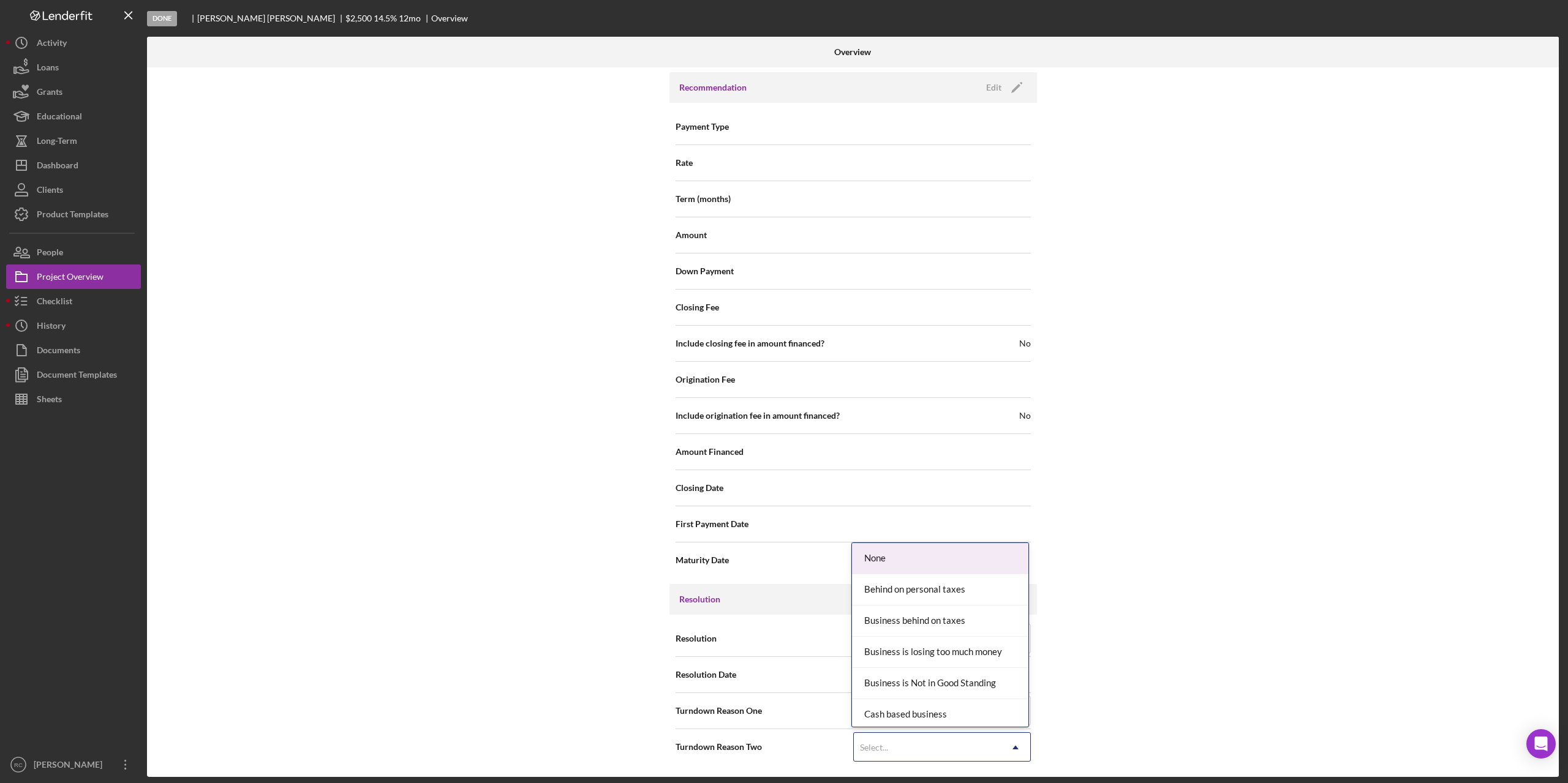
click at [1016, 742] on icon "Icon/Dropdown Arrow" at bounding box center [1015, 747] width 29 height 29
click at [934, 612] on div "Collections/judgements" at bounding box center [940, 614] width 176 height 31
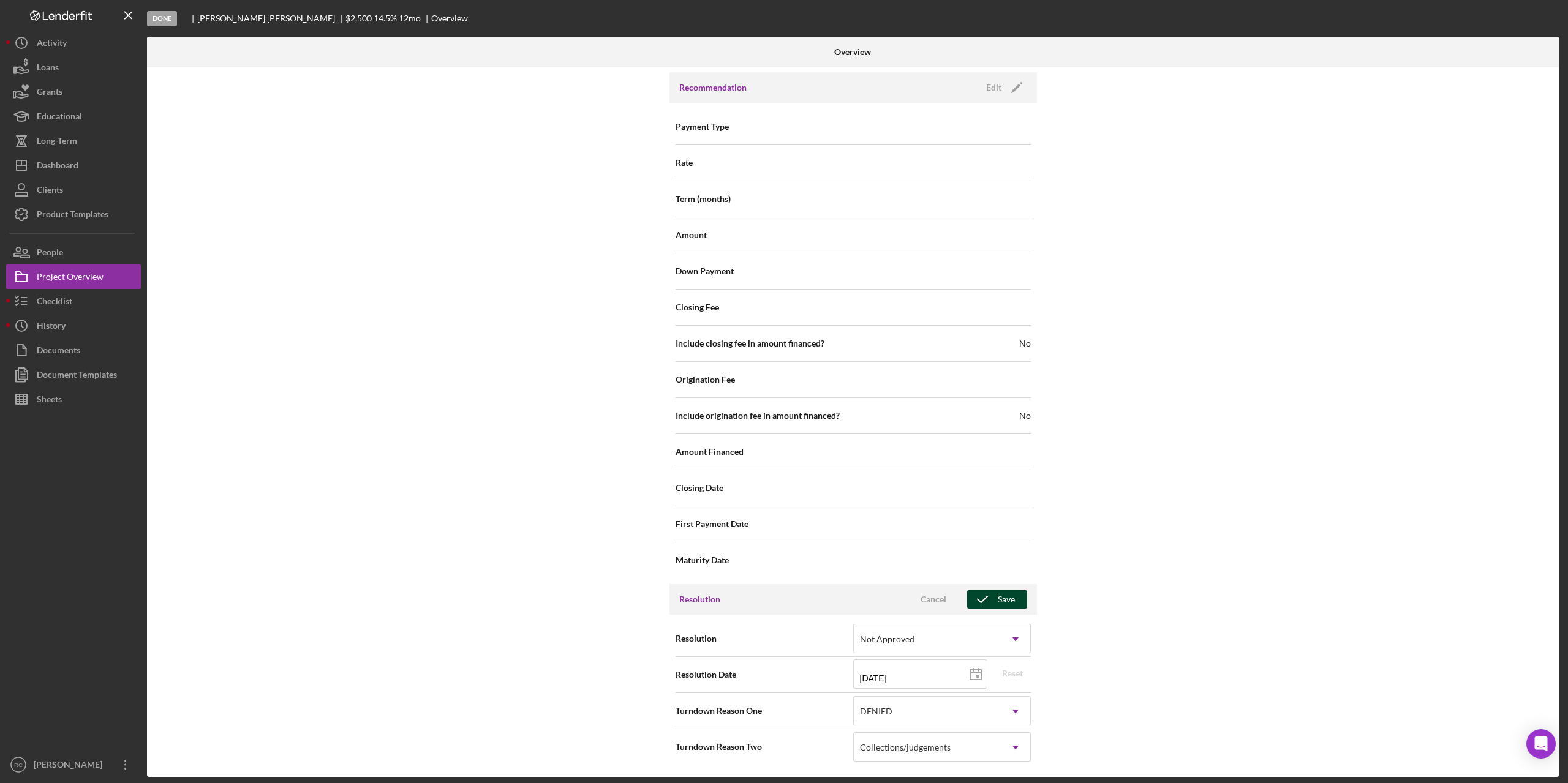
click at [998, 598] on div "Save" at bounding box center [1006, 599] width 17 height 18
drag, startPoint x: 1554, startPoint y: 597, endPoint x: 1556, endPoint y: 576, distance: 21.1
click at [1556, 578] on div "Internal Workflow Stage Done Icon/Dropdown Arrow Archive (can unarchive later i…" at bounding box center [853, 422] width 1412 height 710
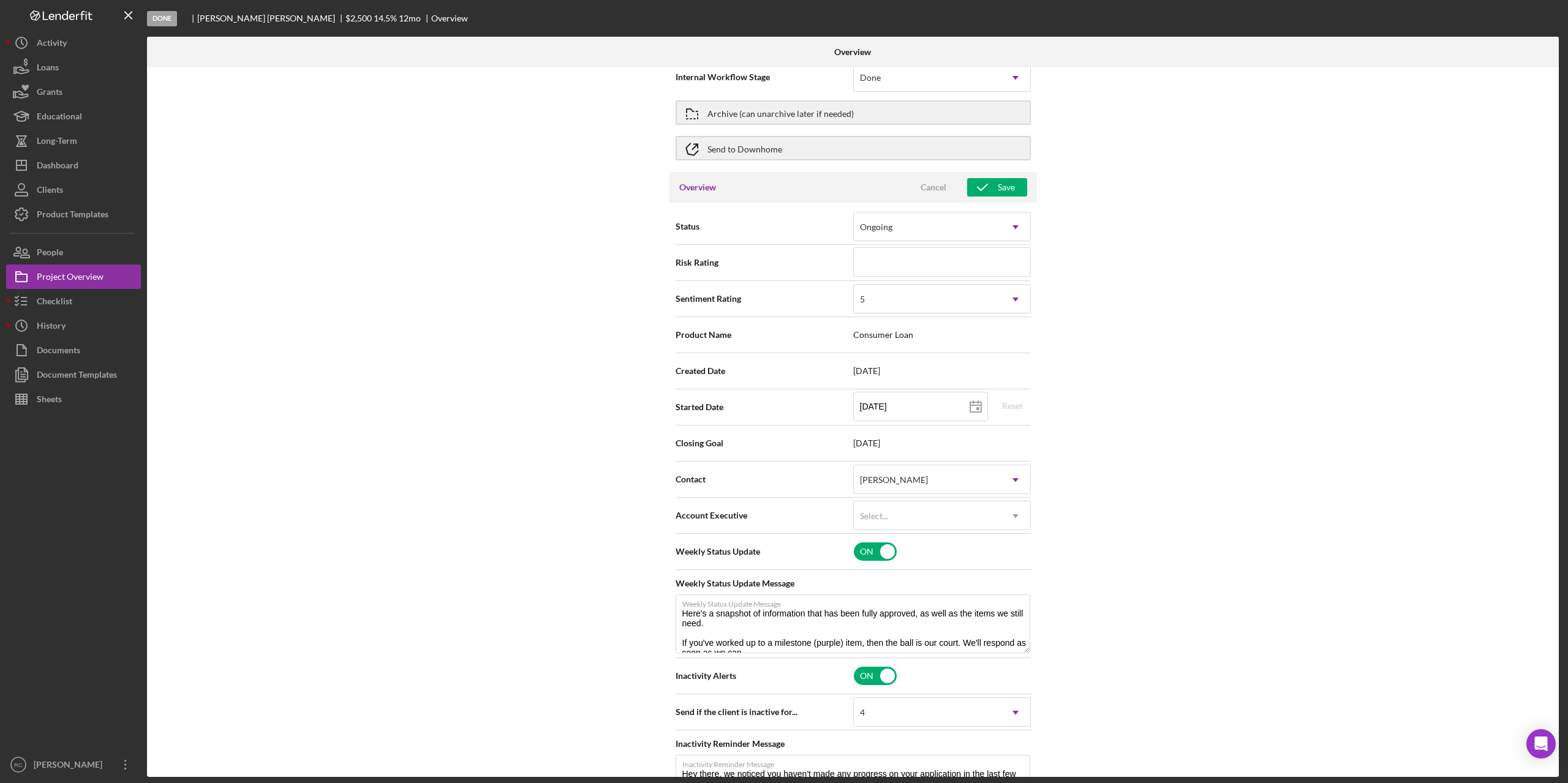
scroll to position [0, 0]
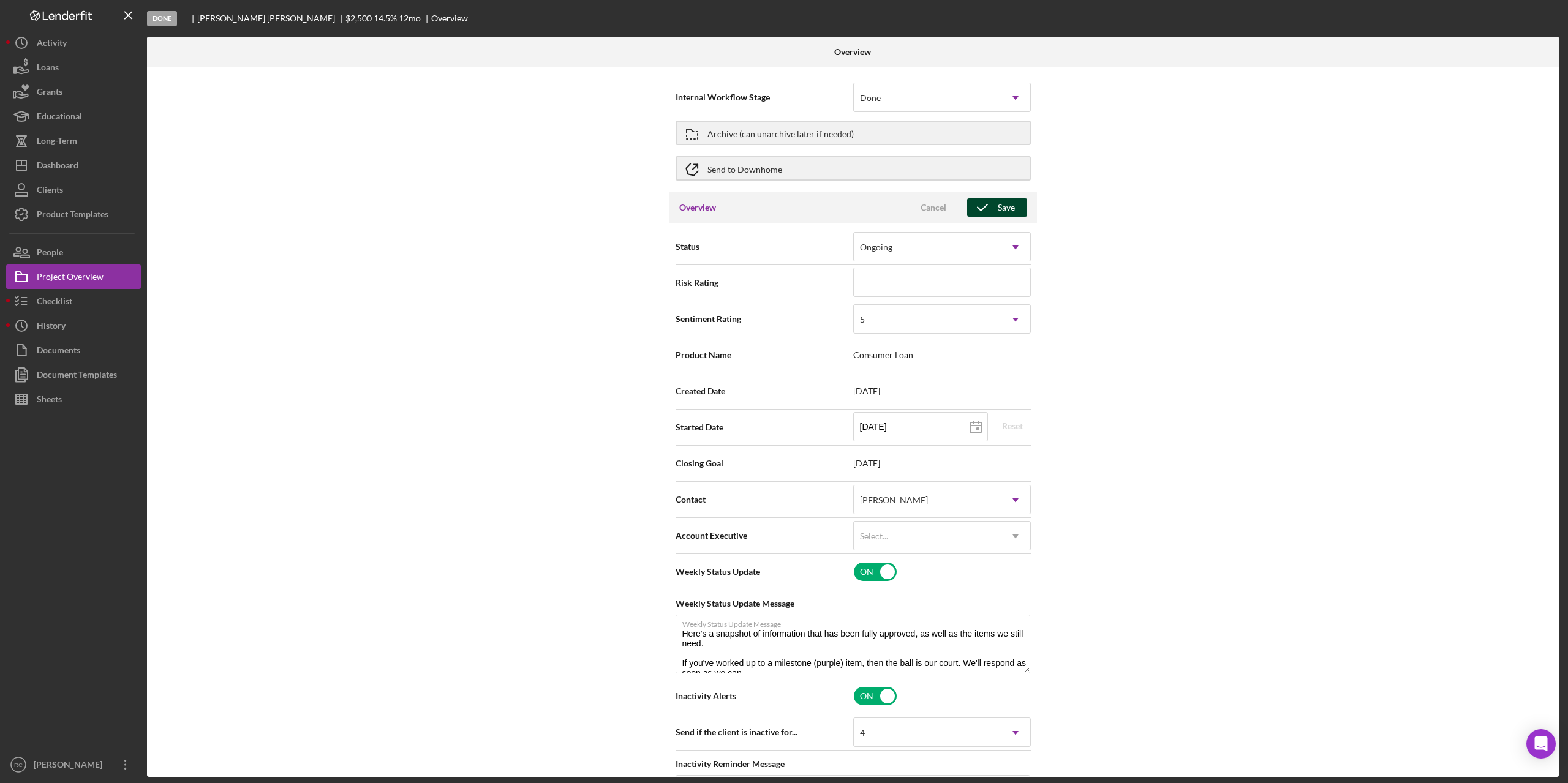
click at [999, 209] on div "Save" at bounding box center [1006, 207] width 17 height 18
type textarea "Here's a snapshot of information that has been fully approved, as well as the i…"
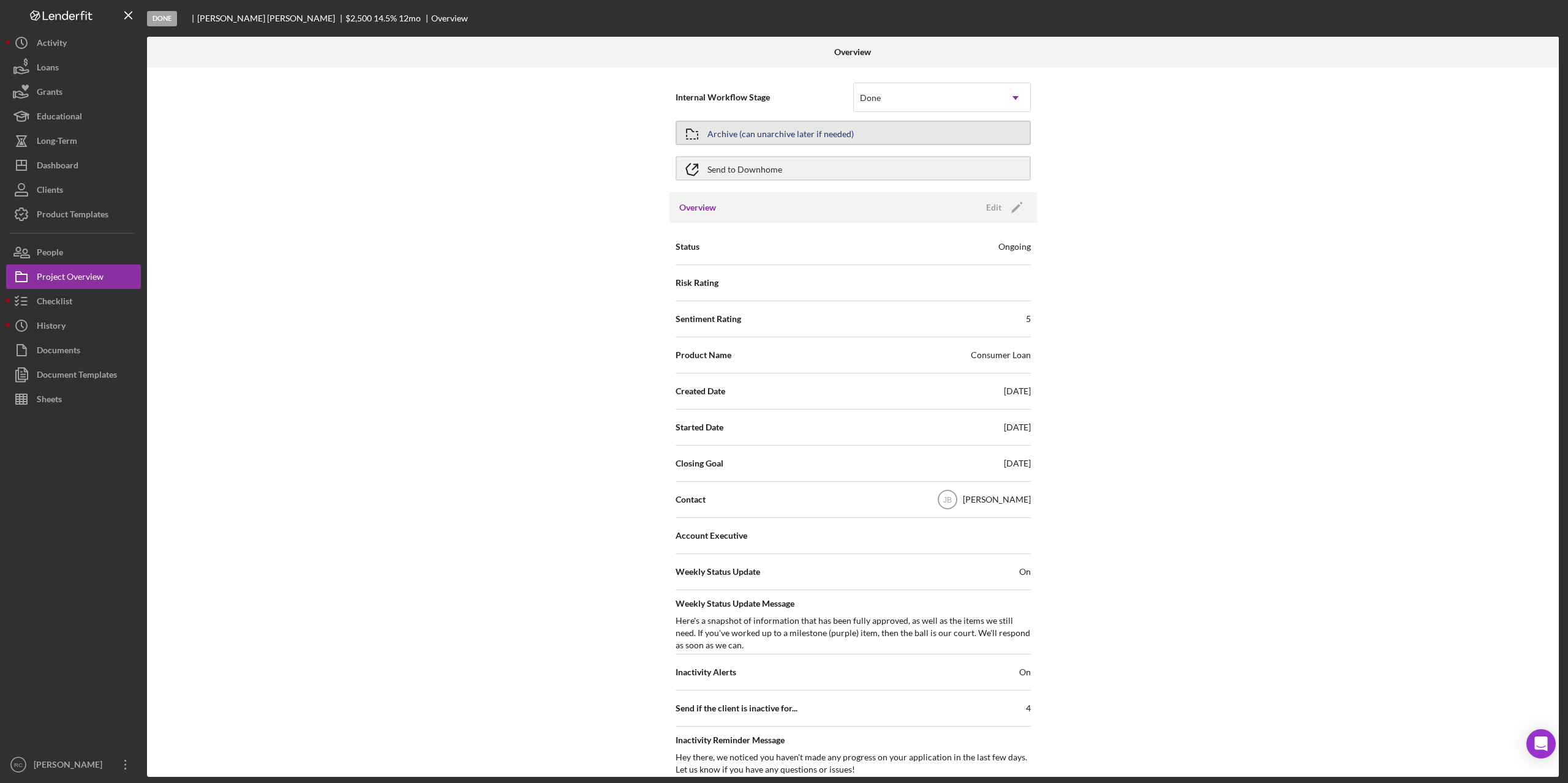
click at [816, 131] on div "Archive (can unarchive later if needed)" at bounding box center [780, 133] width 146 height 22
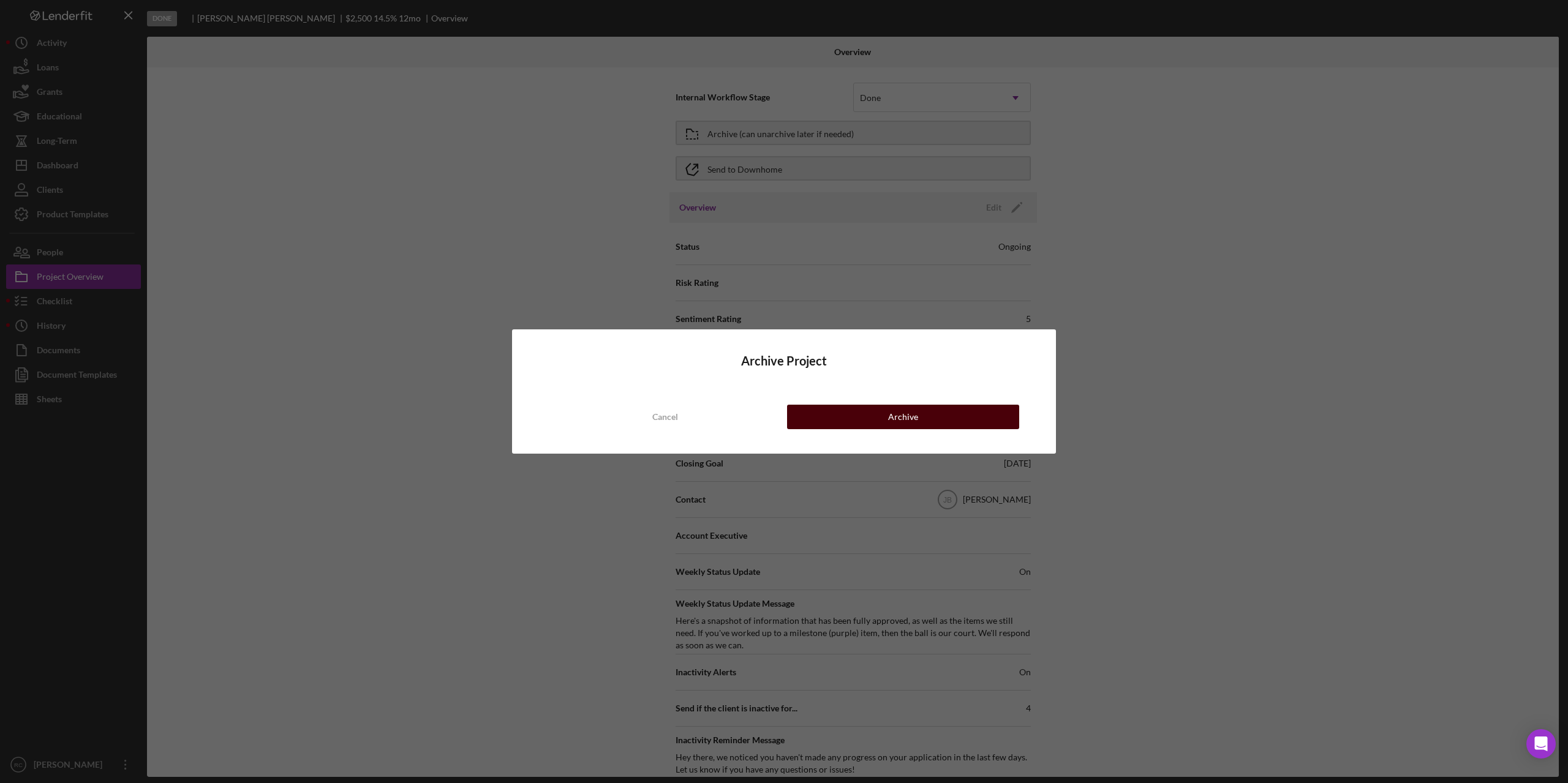
click at [911, 419] on div "Archive" at bounding box center [903, 417] width 30 height 25
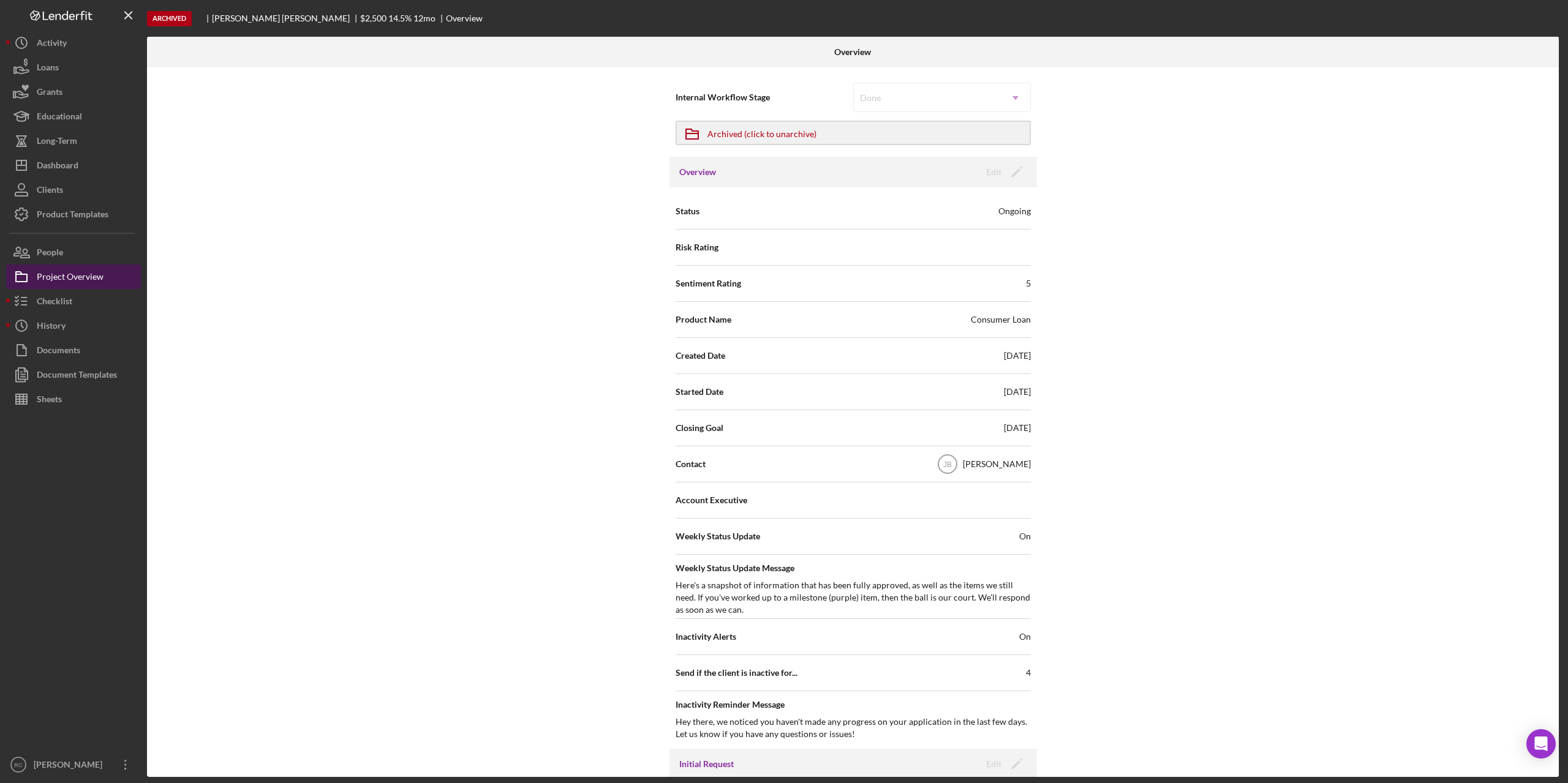
click at [72, 279] on div "Project Overview" at bounding box center [70, 278] width 67 height 27
click at [770, 133] on div "Archived (click to unarchive)" at bounding box center [762, 133] width 109 height 22
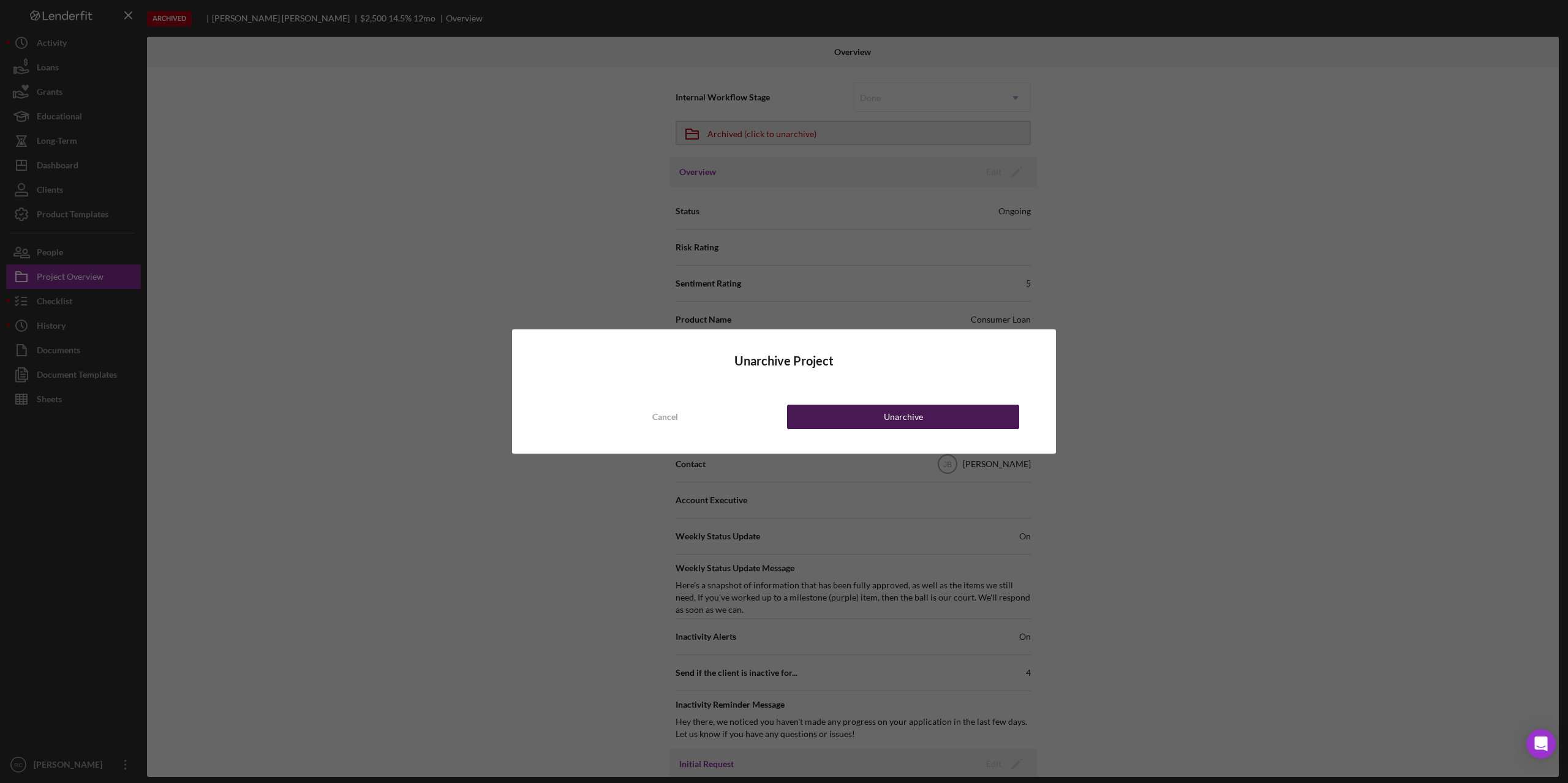
click at [910, 414] on div "Unarchive" at bounding box center [904, 417] width 39 height 25
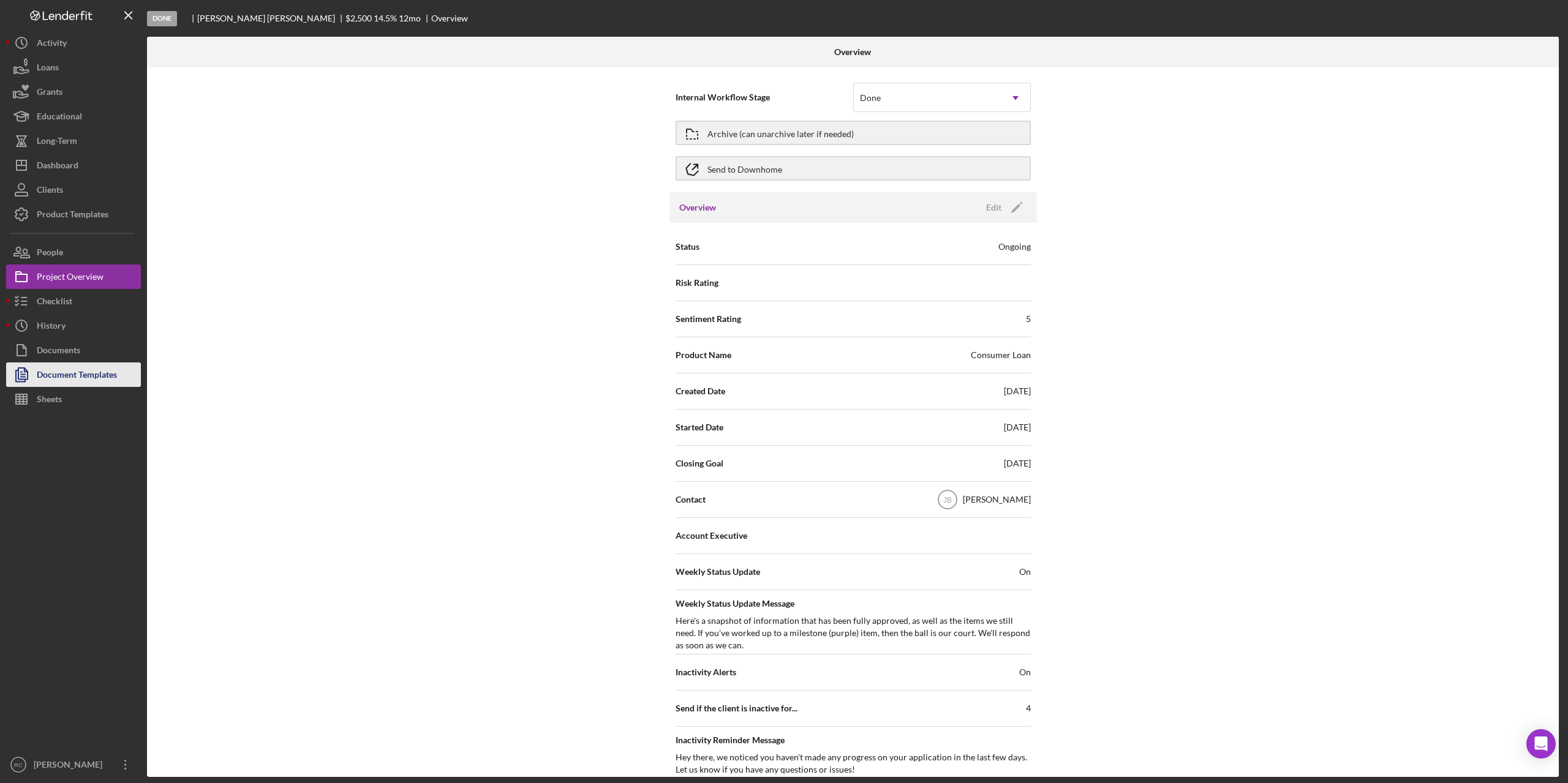
click at [66, 370] on div "Document Templates" at bounding box center [77, 376] width 80 height 27
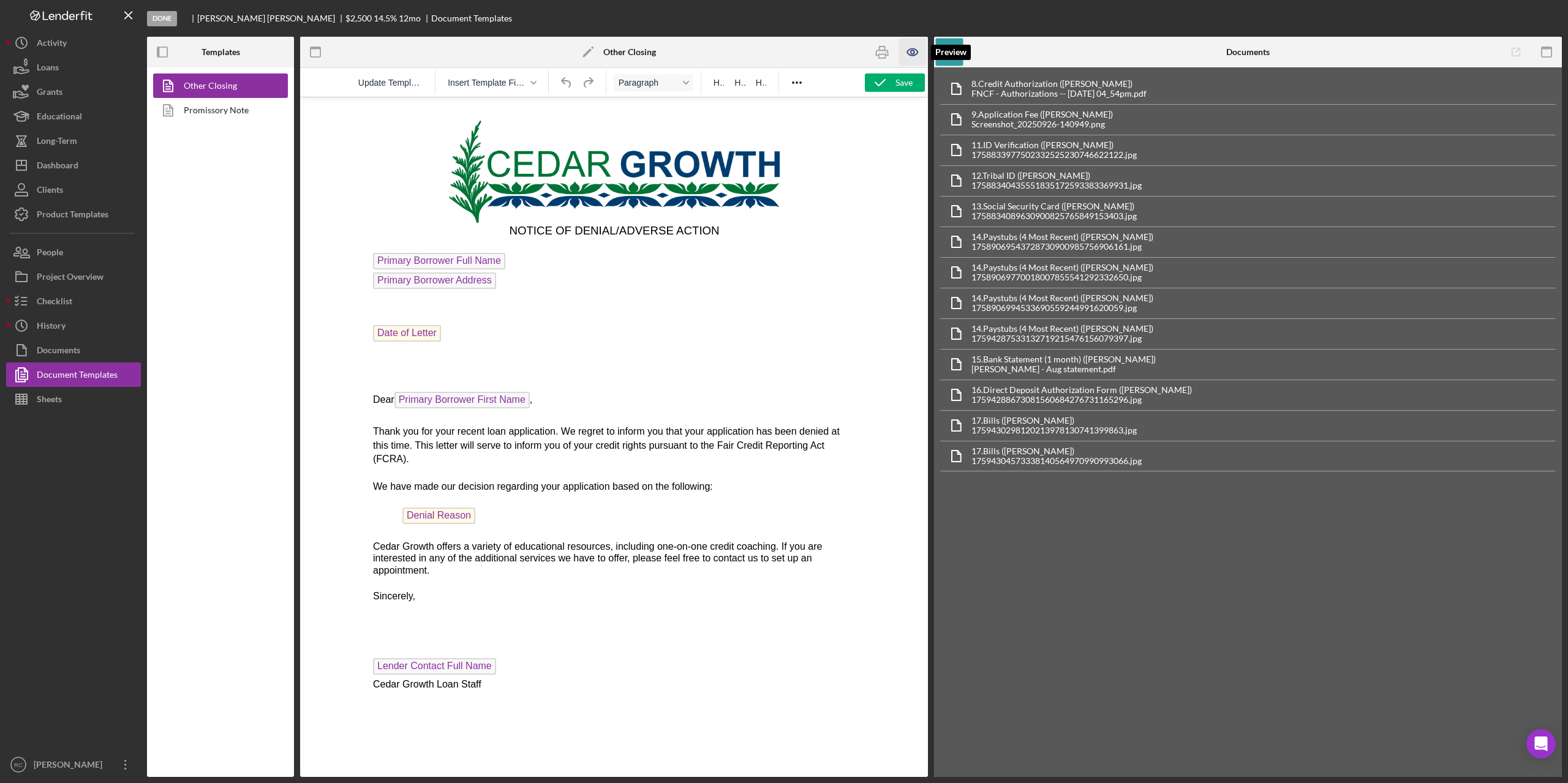
click at [911, 49] on icon "button" at bounding box center [913, 52] width 10 height 6
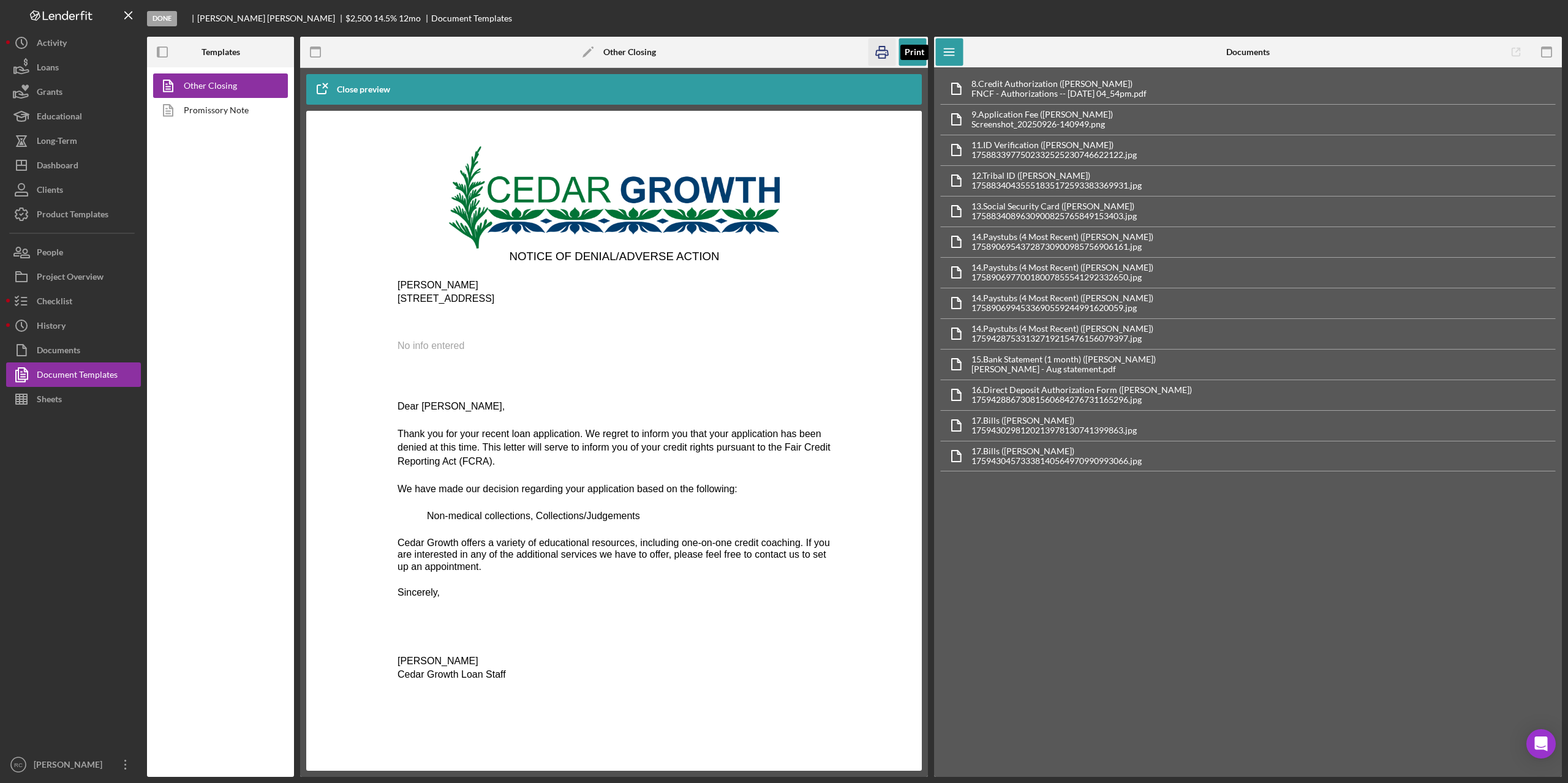
click at [877, 49] on icon "button" at bounding box center [882, 52] width 27 height 27
click at [36, 279] on icon "button" at bounding box center [21, 276] width 31 height 31
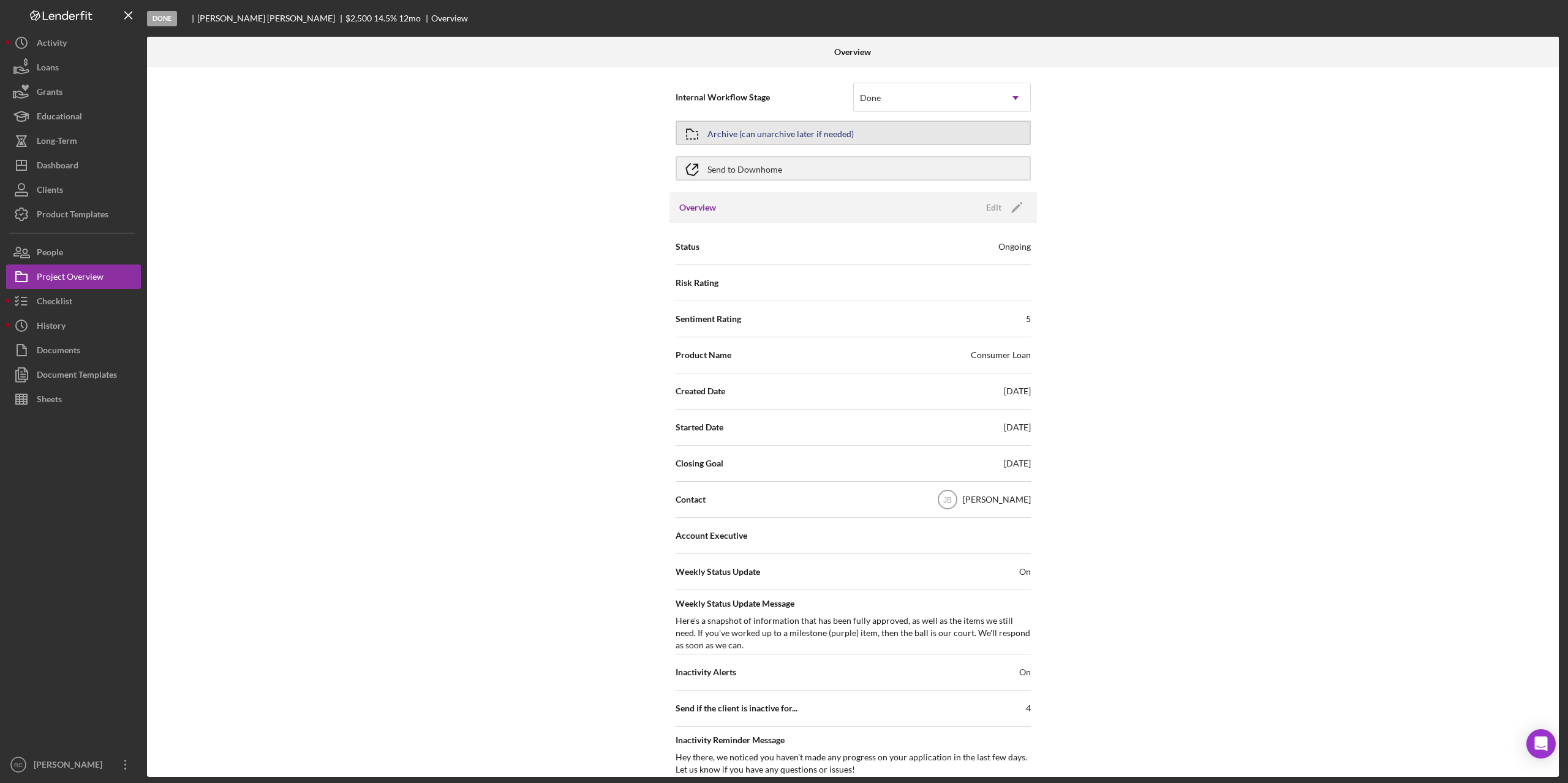
click at [844, 135] on div "Archive (can unarchive later if needed)" at bounding box center [780, 133] width 146 height 22
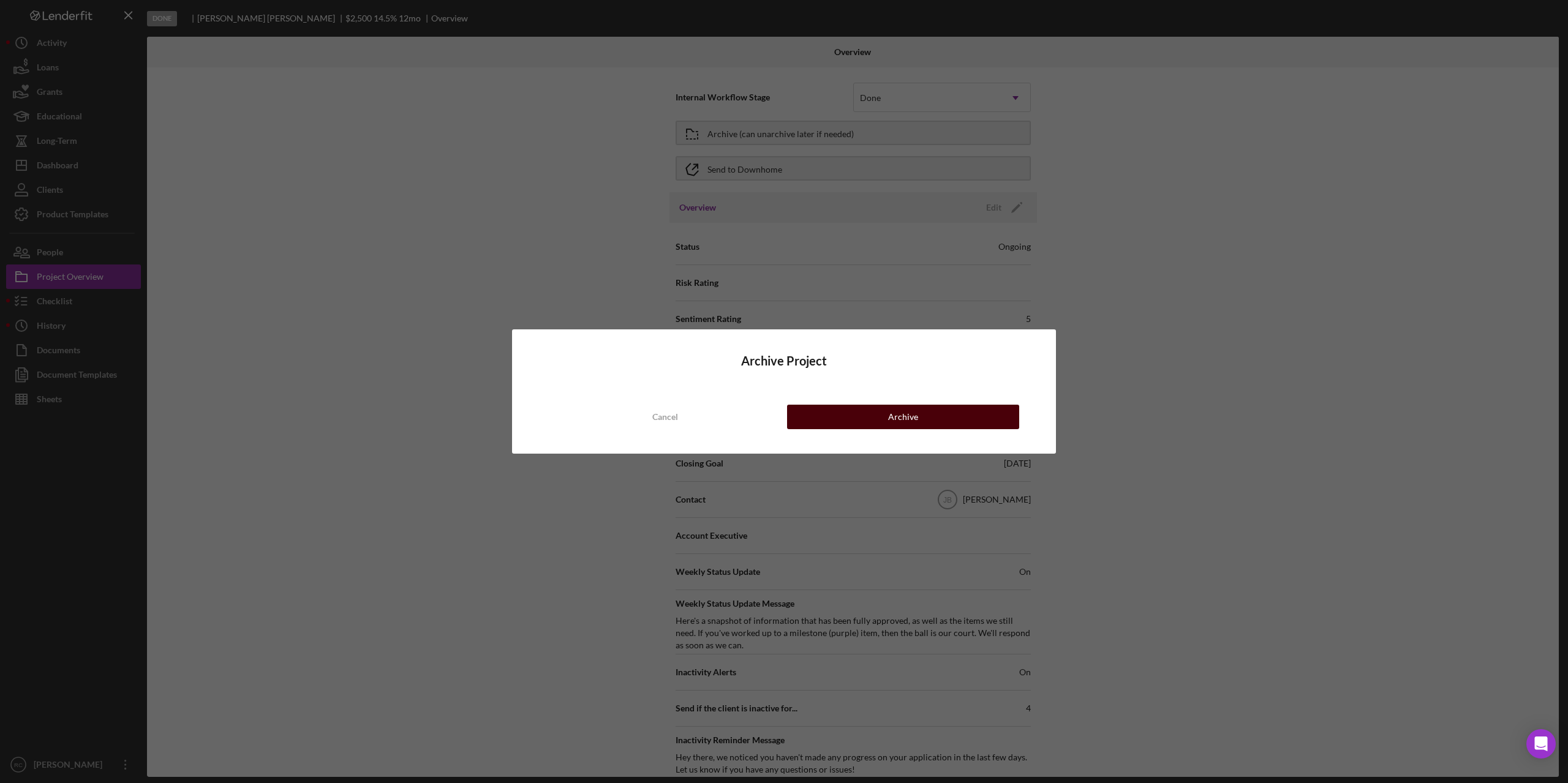
click at [923, 412] on button "Archive" at bounding box center [903, 417] width 232 height 25
